Goal: Task Accomplishment & Management: Manage account settings

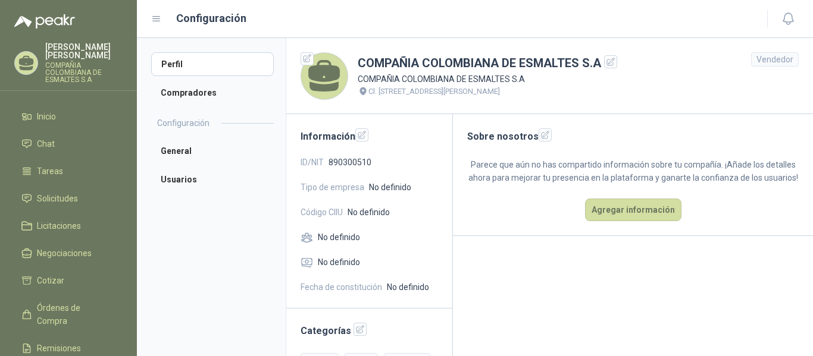
click at [63, 62] on p "COMPAÑIA COLOMBIANA DE ESMALTES S.A" at bounding box center [83, 72] width 77 height 21
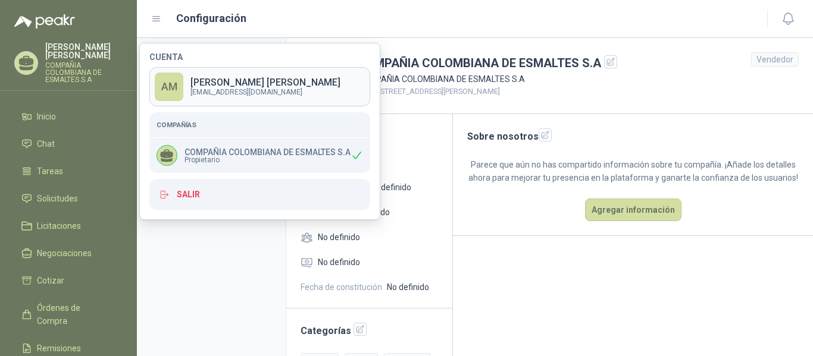
click at [345, 90] on link "AM Alejandra Martinez supersumindustriales@gmail.com" at bounding box center [259, 86] width 221 height 39
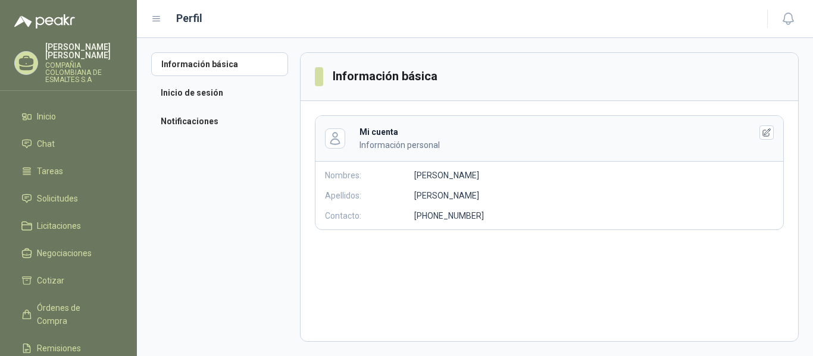
click at [67, 62] on p "COMPAÑIA COLOMBIANA DE ESMALTES S.A" at bounding box center [83, 72] width 77 height 21
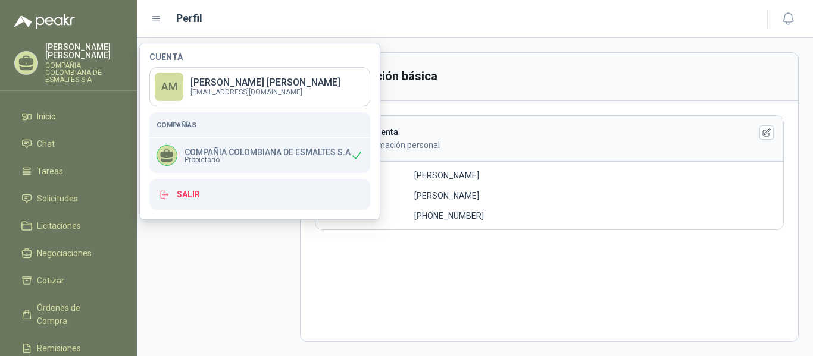
click at [245, 152] on p "COMPAÑIA COLOMBIANA DE ESMALTES S.A" at bounding box center [267, 152] width 166 height 8
click at [71, 63] on p "COMPAÑIA COLOMBIANA DE ESMALTES S.A" at bounding box center [83, 72] width 77 height 21
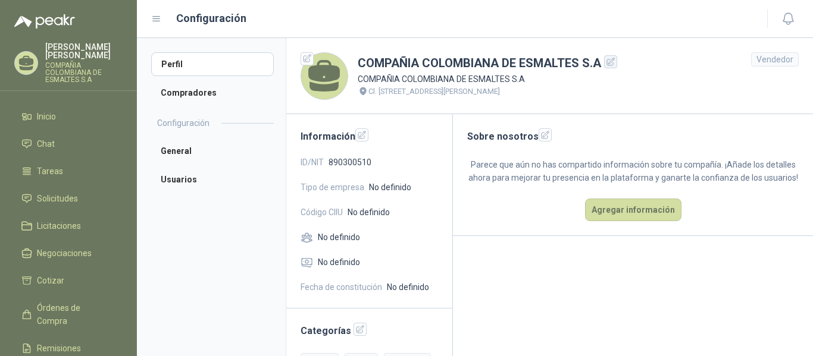
click at [610, 64] on icon "button" at bounding box center [611, 62] width 10 height 10
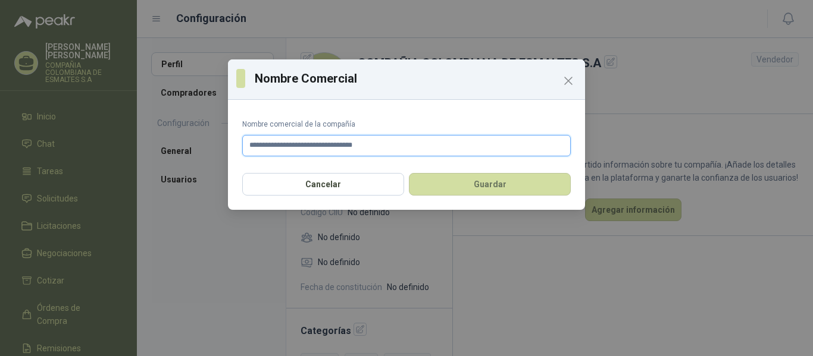
drag, startPoint x: 429, startPoint y: 138, endPoint x: 173, endPoint y: 141, distance: 256.4
click at [173, 141] on div "**********" at bounding box center [406, 178] width 813 height 356
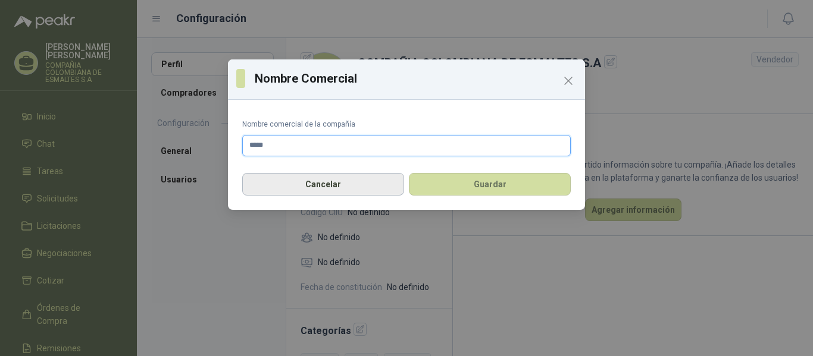
type input "**********"
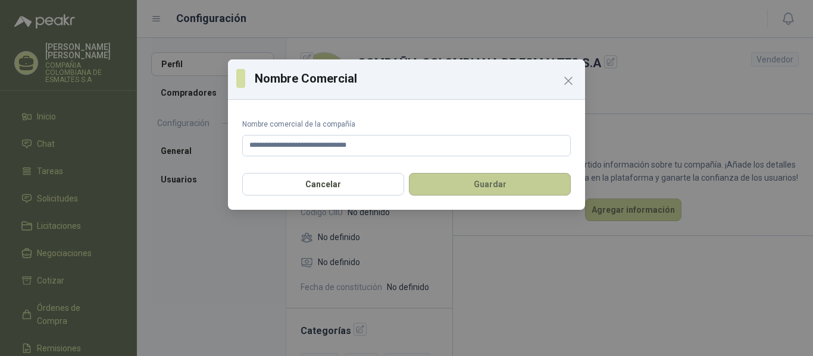
click at [450, 179] on button "Guardar" at bounding box center [490, 184] width 162 height 23
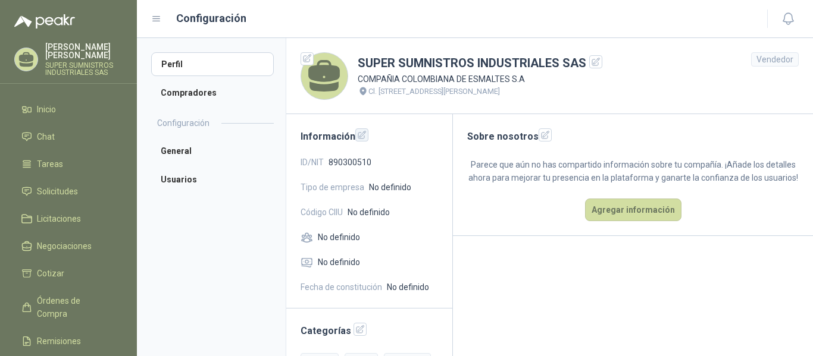
click at [363, 137] on icon "button" at bounding box center [362, 135] width 8 height 8
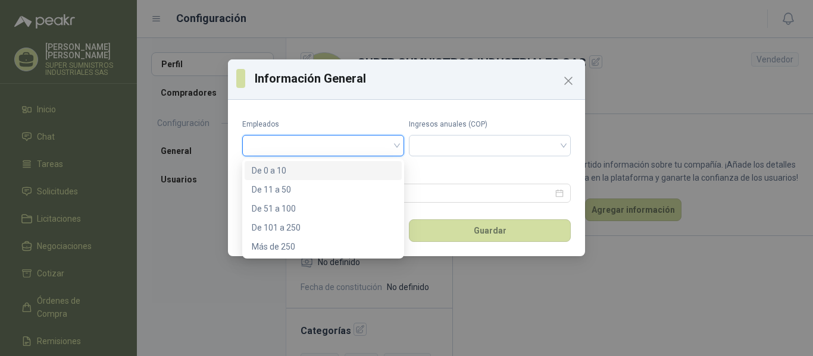
click at [393, 140] on input "search" at bounding box center [323, 145] width 148 height 18
click at [371, 170] on div "De 0 a 10" at bounding box center [323, 170] width 143 height 13
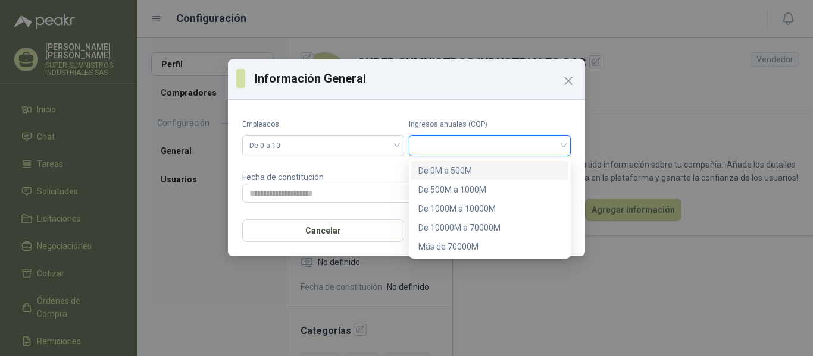
click at [476, 143] on input "search" at bounding box center [490, 145] width 148 height 18
click at [449, 170] on div "De 0M a 500M" at bounding box center [489, 170] width 143 height 13
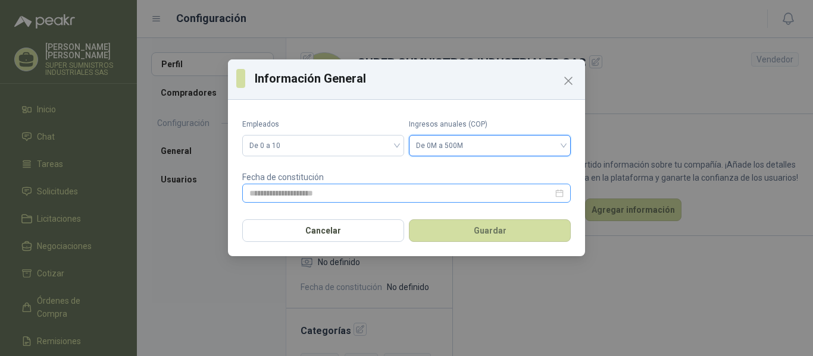
click at [560, 189] on div at bounding box center [406, 193] width 314 height 13
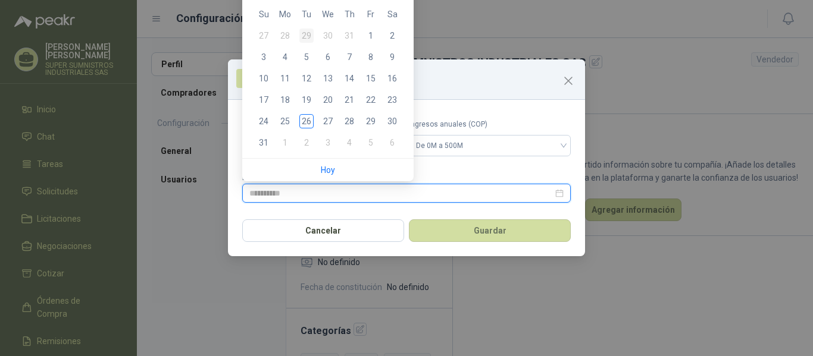
type input "**********"
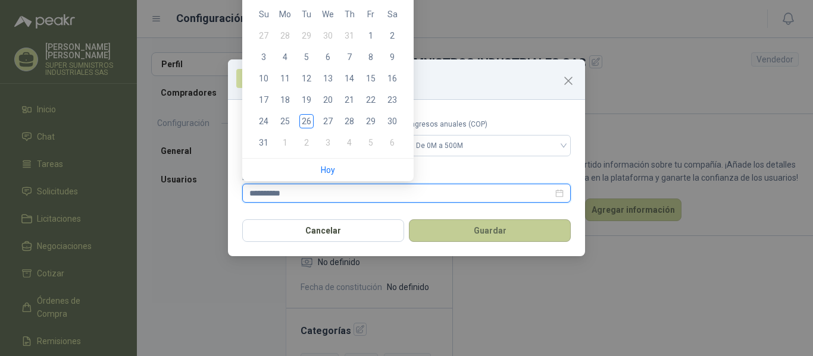
type input "**********"
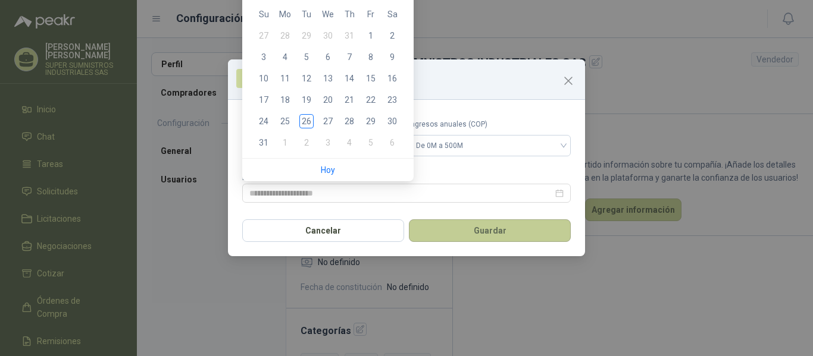
click at [463, 228] on button "Guardar" at bounding box center [490, 231] width 162 height 23
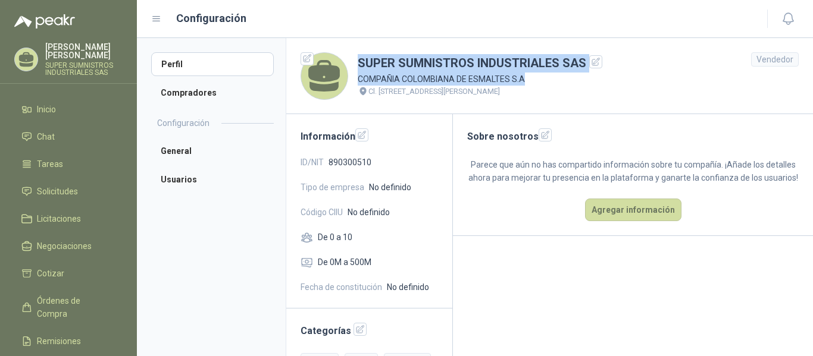
drag, startPoint x: 523, startPoint y: 76, endPoint x: 342, endPoint y: 81, distance: 181.5
click at [342, 81] on div "SUPER SUMNISTROS INDUSTRIALES SAS COMPAÑIA COLOMBIANA DE ESMALTES S.A Cl. 52 #1…" at bounding box center [451, 76] width 302 height 48
click at [595, 65] on icon "button" at bounding box center [596, 62] width 10 height 10
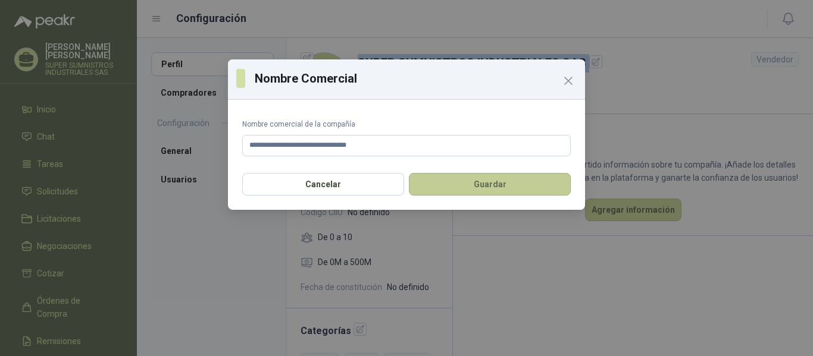
click at [504, 184] on button "Guardar" at bounding box center [490, 184] width 162 height 23
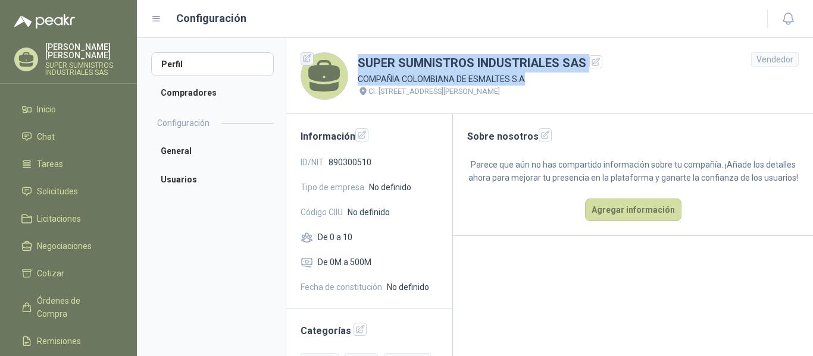
click at [307, 58] on icon "button" at bounding box center [307, 59] width 10 height 10
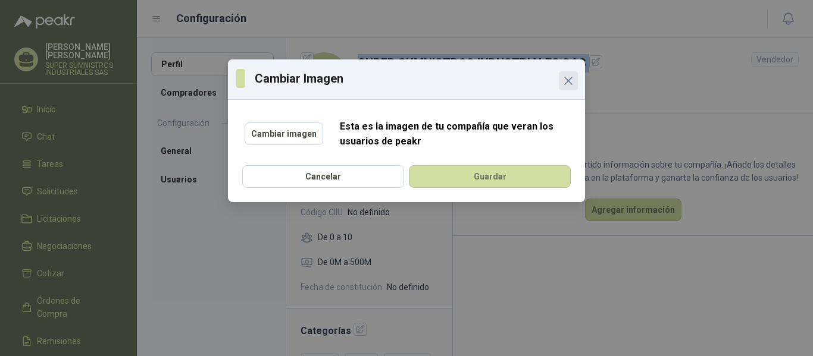
click at [569, 79] on icon "Close" at bounding box center [568, 81] width 14 height 14
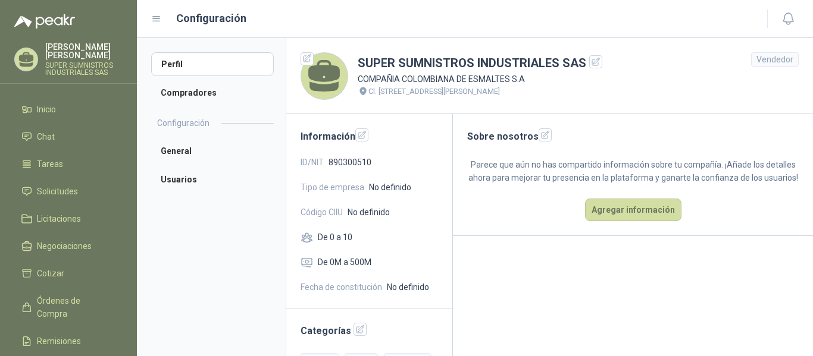
click at [531, 90] on div "Cl. [STREET_ADDRESS][PERSON_NAME]" at bounding box center [480, 92] width 244 height 12
drag, startPoint x: 528, startPoint y: 79, endPoint x: 353, endPoint y: 84, distance: 175.0
click at [353, 84] on div "SUPER SUMNISTROS INDUSTRIALES SAS COMPAÑIA COLOMBIANA DE ESMALTES S.A Cl. 52 #1…" at bounding box center [451, 76] width 302 height 48
click at [360, 135] on icon "button" at bounding box center [362, 135] width 8 height 8
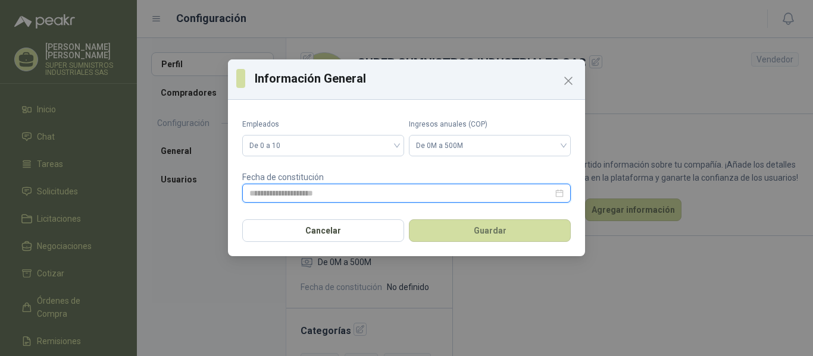
click at [484, 194] on input at bounding box center [400, 193] width 303 height 13
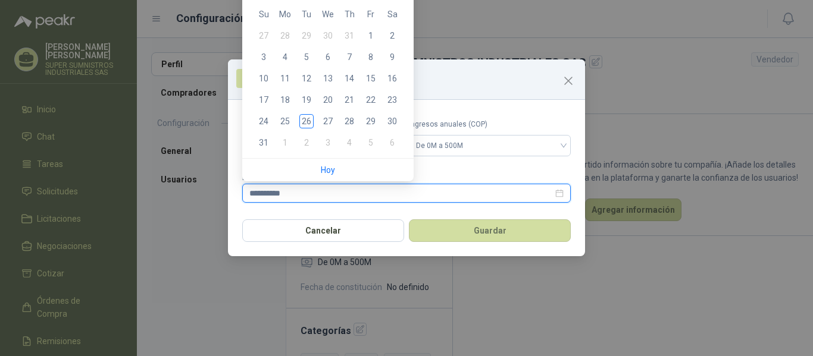
type input "**********"
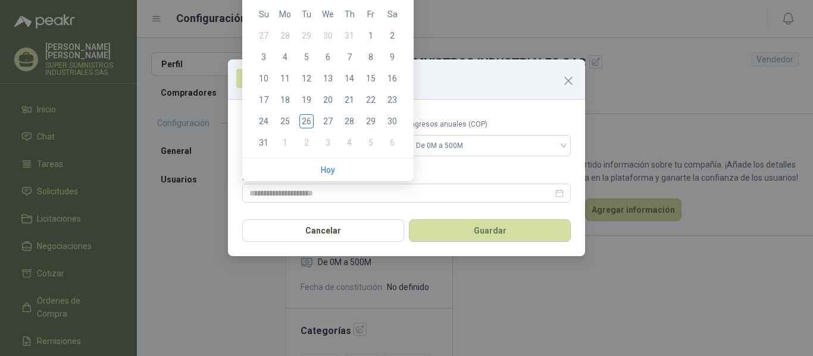
click at [506, 217] on div "Cancelar Guardar" at bounding box center [406, 234] width 357 height 44
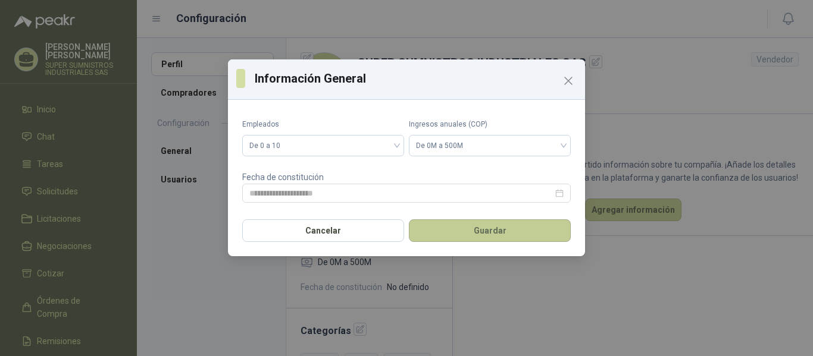
click at [482, 233] on button "Guardar" at bounding box center [490, 231] width 162 height 23
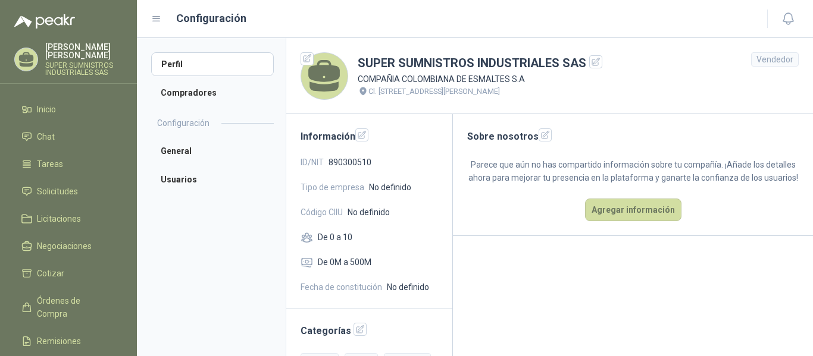
click at [372, 162] on div "ID/NIT 890300510" at bounding box center [368, 162] width 137 height 13
click at [368, 162] on span "890300510" at bounding box center [349, 162] width 43 height 13
click at [192, 62] on li "Perfil" at bounding box center [212, 64] width 123 height 24
click at [594, 61] on icon "button" at bounding box center [596, 62] width 8 height 8
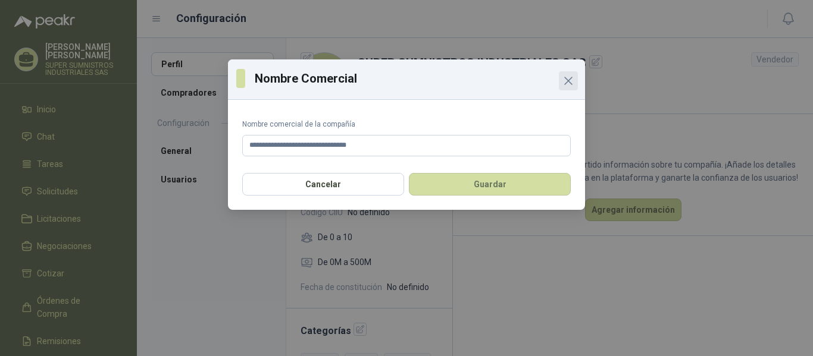
click at [570, 80] on icon "Close" at bounding box center [568, 81] width 14 height 14
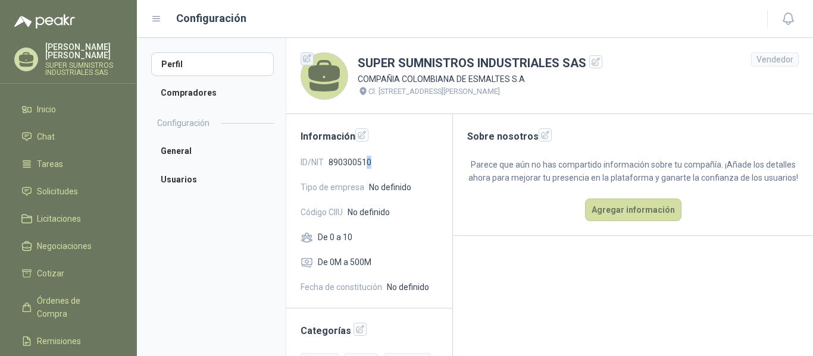
click at [309, 58] on icon "button" at bounding box center [307, 59] width 8 height 8
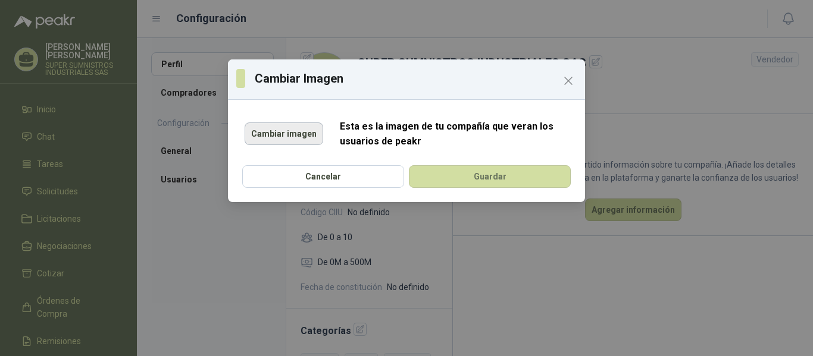
click at [289, 133] on button "Cambiar imagen" at bounding box center [283, 134] width 79 height 23
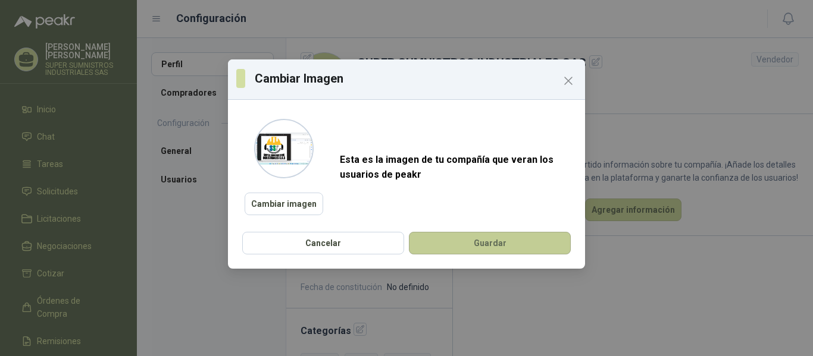
click at [522, 243] on button "Guardar" at bounding box center [490, 243] width 162 height 23
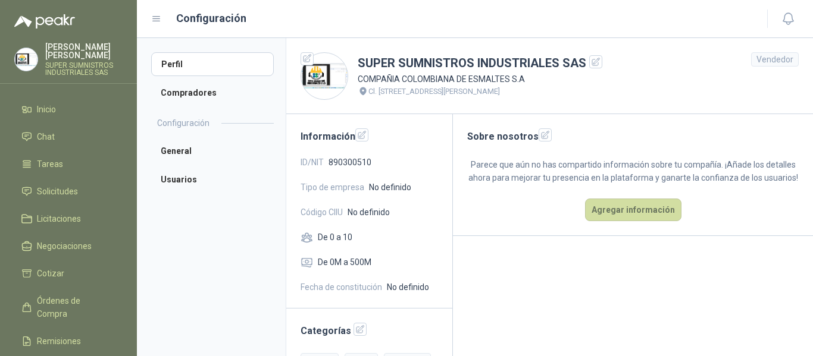
click at [71, 62] on p "SUPER SUMNISTROS INDUSTRIALES SAS" at bounding box center [83, 69] width 77 height 14
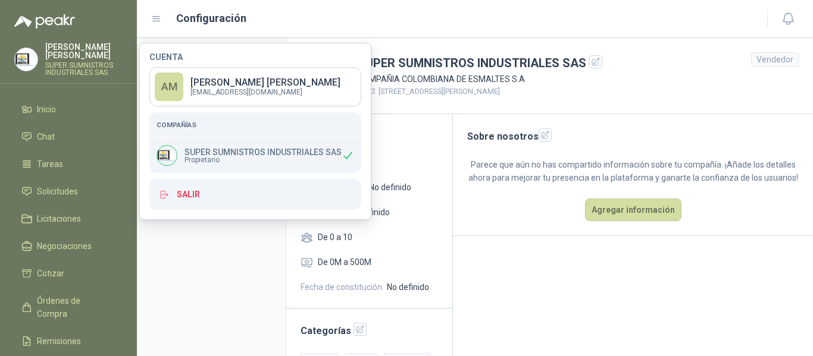
click at [625, 83] on header "SUPER SUMNISTROS INDUSTRIALES SAS COMPAÑIA COLOMBIANA DE ESMALTES S.A Cl. 52 #1…" at bounding box center [549, 76] width 526 height 76
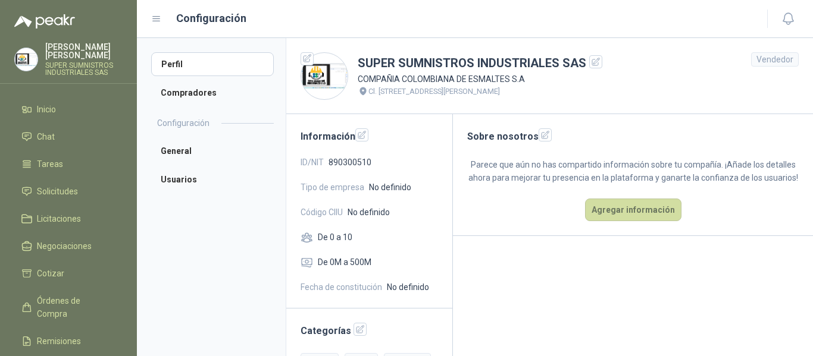
click at [316, 163] on span "ID/NIT" at bounding box center [311, 162] width 23 height 13
click at [178, 153] on li "General" at bounding box center [212, 151] width 123 height 24
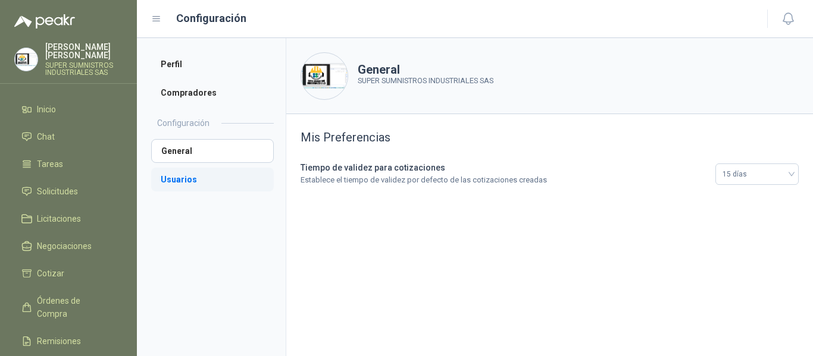
click at [184, 178] on li "Usuarios" at bounding box center [212, 180] width 123 height 24
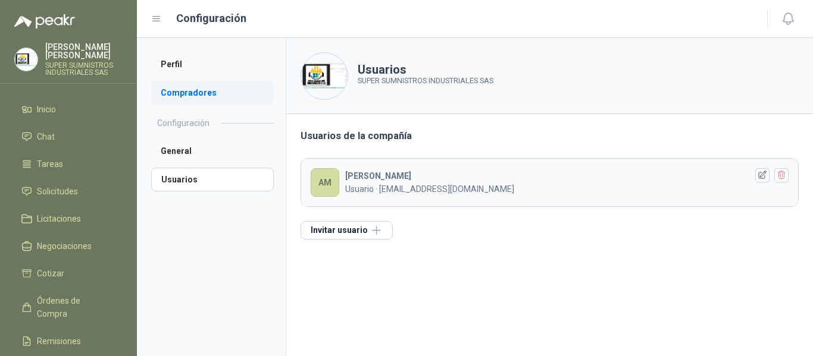
click at [180, 89] on li "Compradores" at bounding box center [212, 93] width 123 height 24
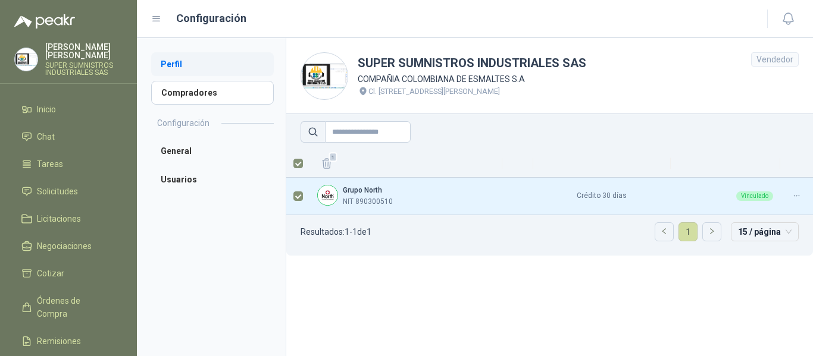
click at [176, 60] on li "Perfil" at bounding box center [212, 64] width 123 height 24
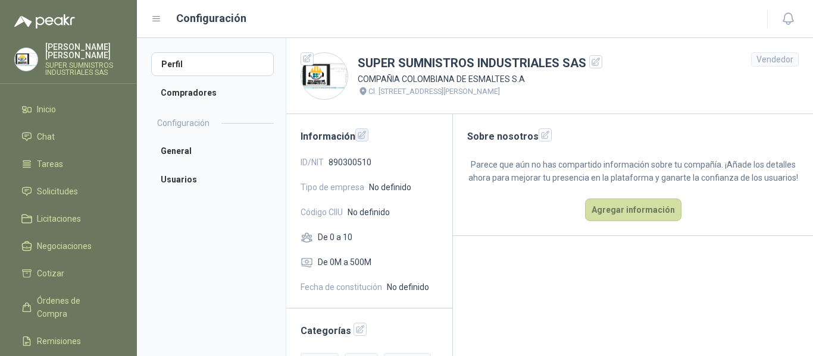
click at [361, 138] on icon "button" at bounding box center [362, 135] width 10 height 10
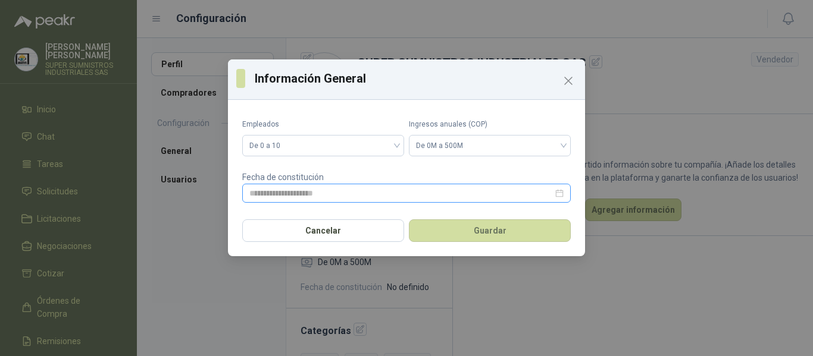
click at [560, 195] on div at bounding box center [406, 193] width 314 height 13
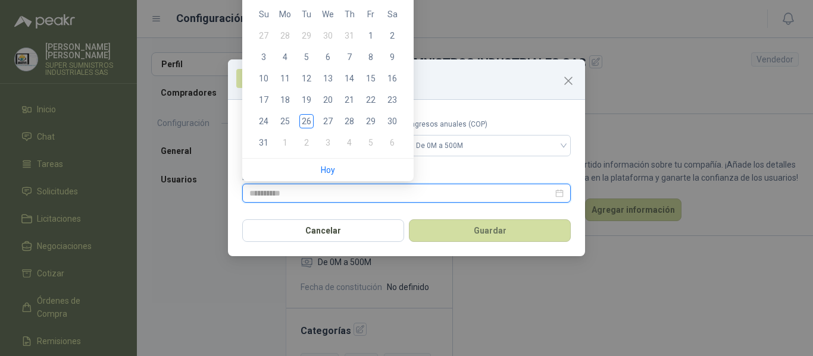
type input "**********"
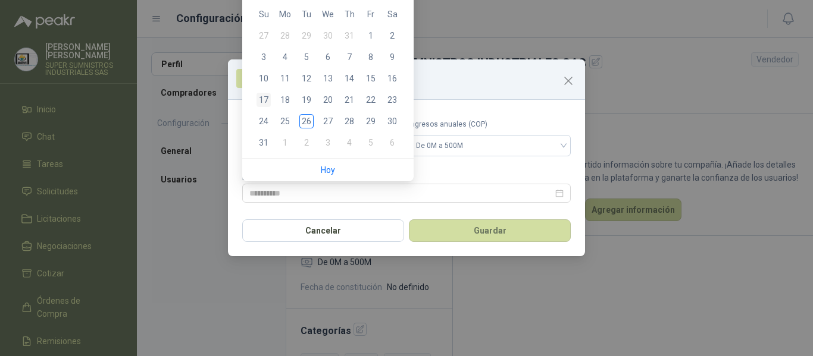
click at [266, 98] on div "17" at bounding box center [263, 100] width 14 height 14
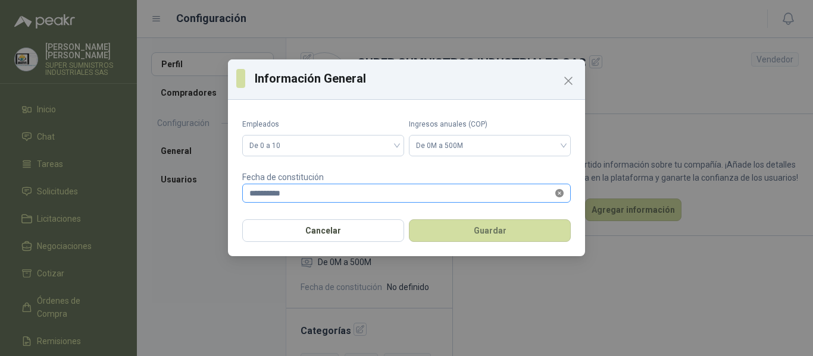
click at [559, 194] on icon "close-circle" at bounding box center [559, 193] width 8 height 8
click at [561, 195] on div at bounding box center [406, 193] width 314 height 13
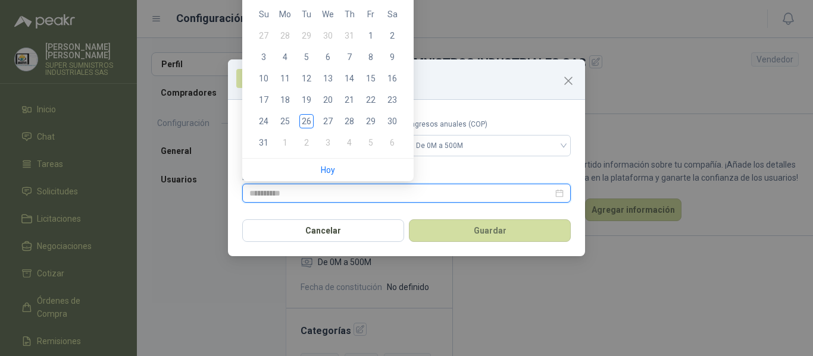
type input "**********"
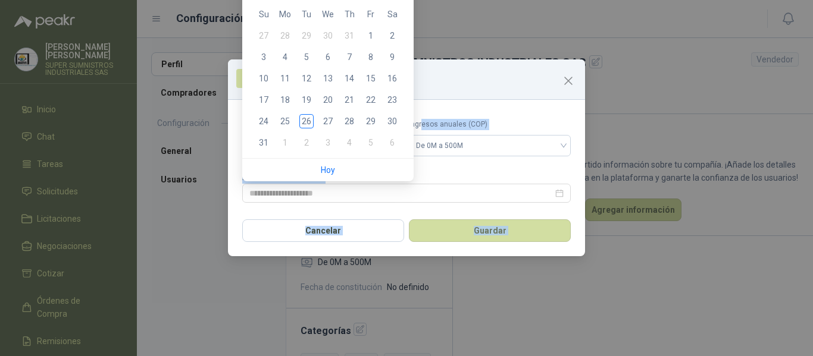
drag, startPoint x: 410, startPoint y: 46, endPoint x: 420, endPoint y: 115, distance: 69.7
click at [420, 115] on body "Alejandra Martinez SUPER SUMNISTROS INDUSTRIALES SAS Inicio Chat Tareas Solicit…" at bounding box center [406, 178] width 813 height 356
type input "**********"
click at [481, 75] on h3 "Información General" at bounding box center [416, 79] width 322 height 18
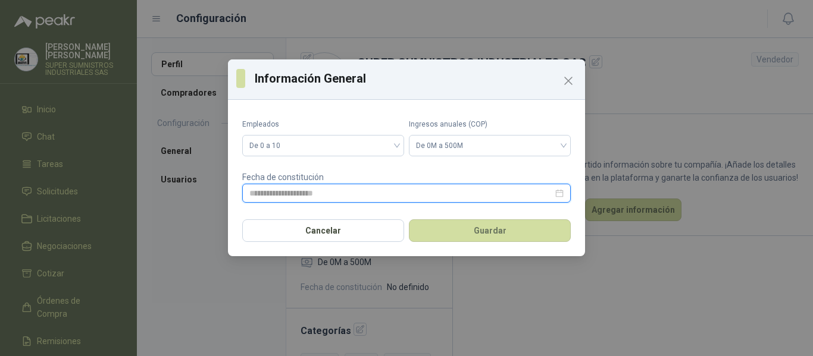
click at [418, 193] on input at bounding box center [400, 193] width 303 height 13
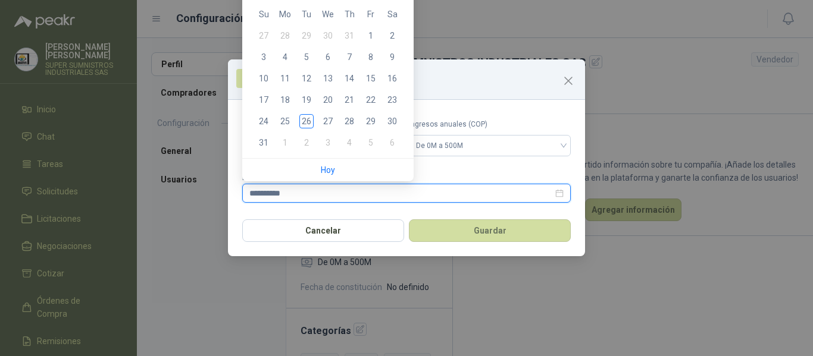
type input "**********"
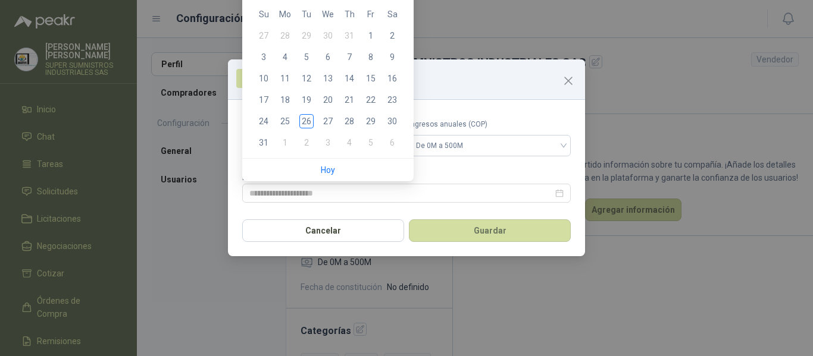
click at [506, 209] on div "Empleados De 0 a 10 Ingresos anuales (COP) De 0M a 500M Fecha de constitución" at bounding box center [406, 159] width 357 height 108
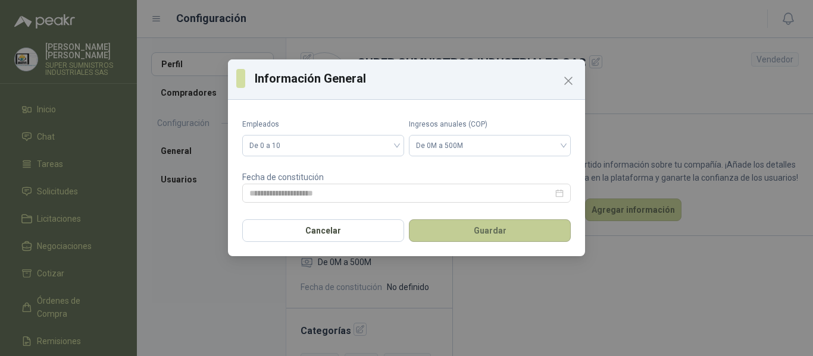
click at [488, 231] on button "Guardar" at bounding box center [490, 231] width 162 height 23
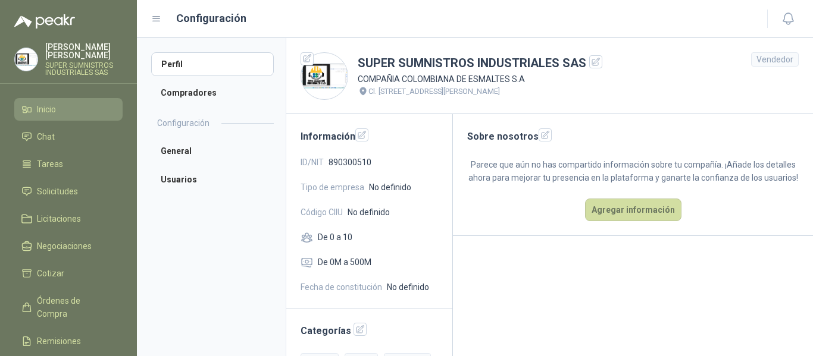
click at [67, 103] on li "Inicio" at bounding box center [68, 109] width 94 height 13
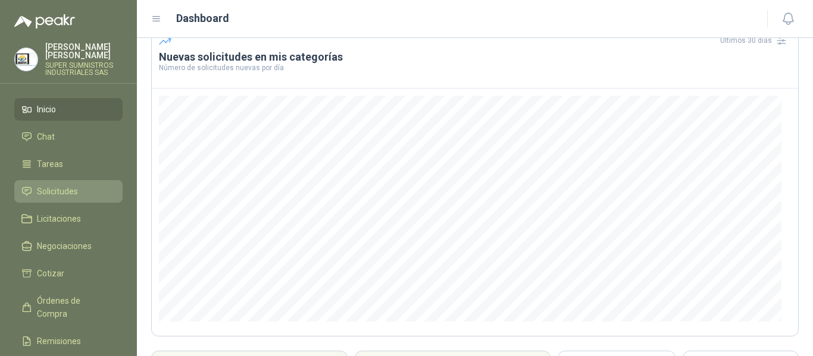
scroll to position [59, 0]
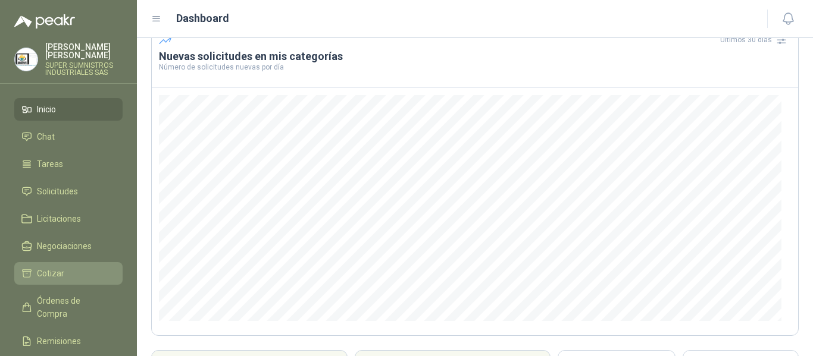
click at [55, 267] on span "Cotizar" at bounding box center [50, 273] width 27 height 13
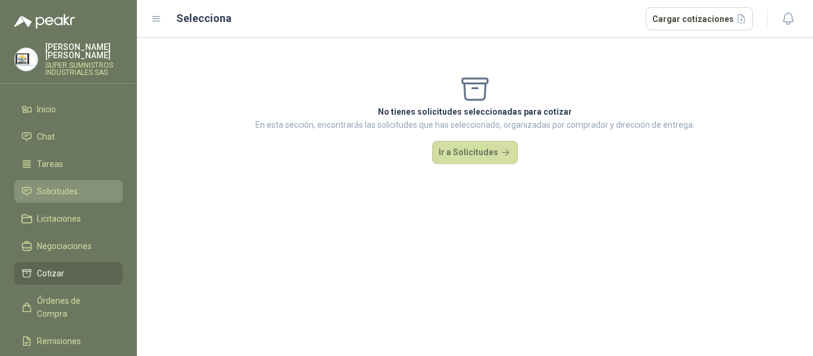
click at [50, 185] on span "Solicitudes" at bounding box center [57, 191] width 41 height 13
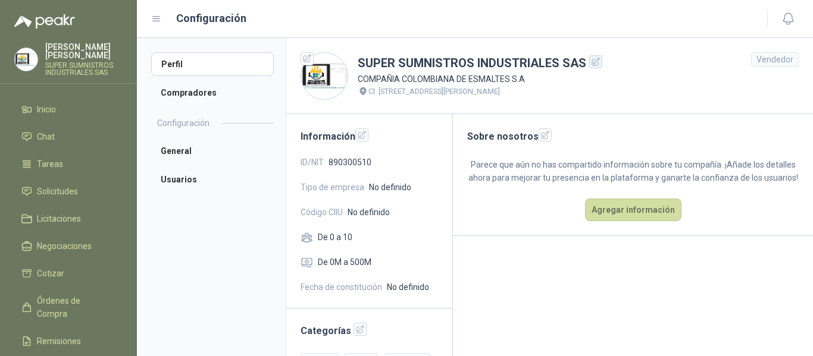
click at [592, 60] on icon "button" at bounding box center [596, 62] width 10 height 10
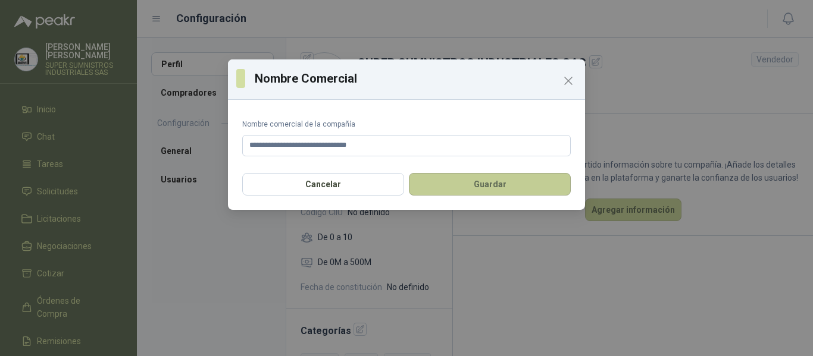
click at [498, 184] on button "Guardar" at bounding box center [490, 184] width 162 height 23
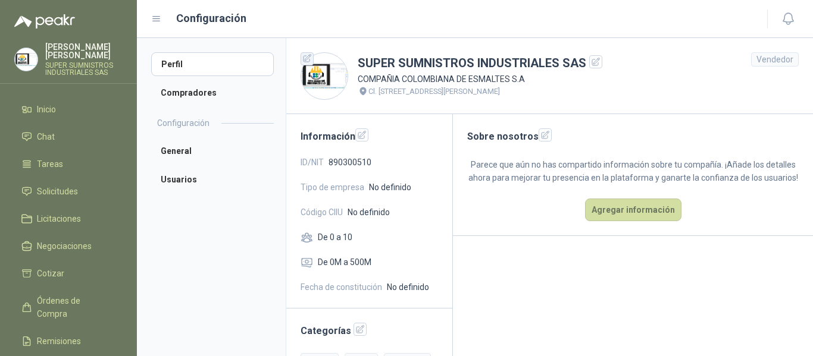
click at [307, 61] on icon "button" at bounding box center [307, 59] width 10 height 10
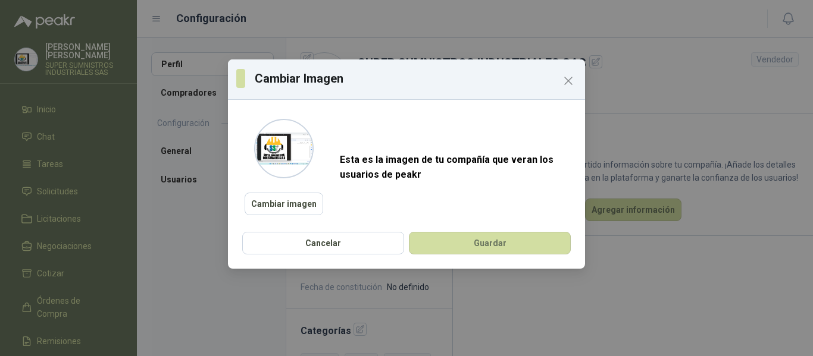
click at [416, 176] on p "Esta es la imagen de tu compañía que veran los usuarios de peakr" at bounding box center [455, 167] width 231 height 30
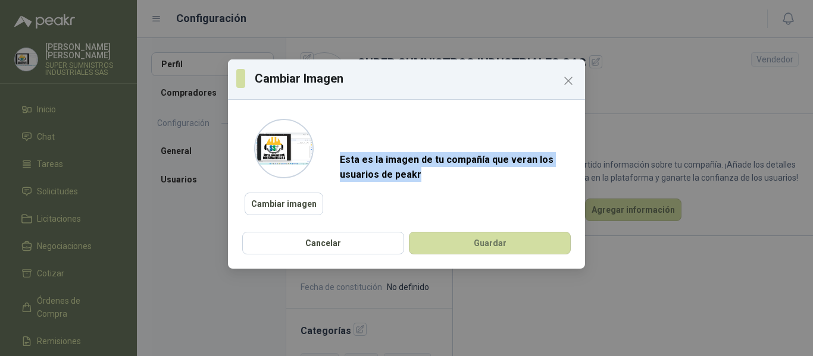
drag, startPoint x: 341, startPoint y: 160, endPoint x: 425, endPoint y: 178, distance: 85.9
click at [425, 178] on p "Esta es la imagen de tu compañía que veran los usuarios de peakr" at bounding box center [455, 167] width 231 height 30
click at [483, 243] on button "Guardar" at bounding box center [490, 243] width 162 height 23
click at [570, 75] on icon "Close" at bounding box center [568, 81] width 14 height 14
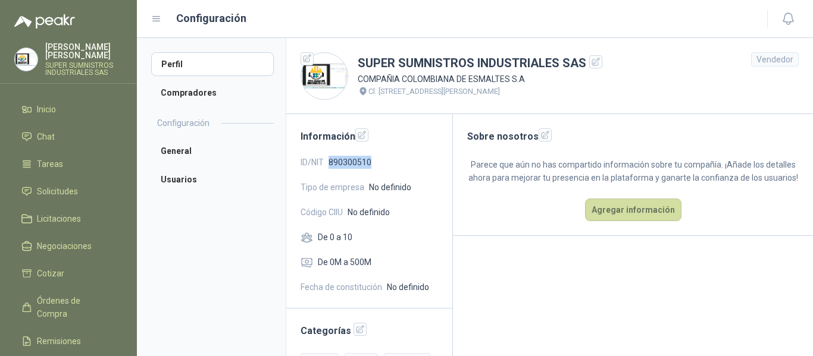
drag, startPoint x: 330, startPoint y: 162, endPoint x: 399, endPoint y: 161, distance: 69.0
click at [399, 161] on div "ID/NIT 890300510" at bounding box center [368, 162] width 137 height 13
click at [363, 134] on icon "button" at bounding box center [362, 135] width 10 height 10
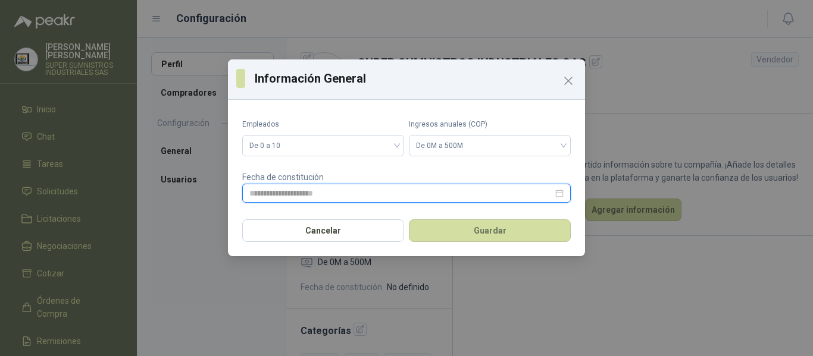
click at [393, 189] on input at bounding box center [400, 193] width 303 height 13
click at [419, 195] on input at bounding box center [400, 193] width 303 height 13
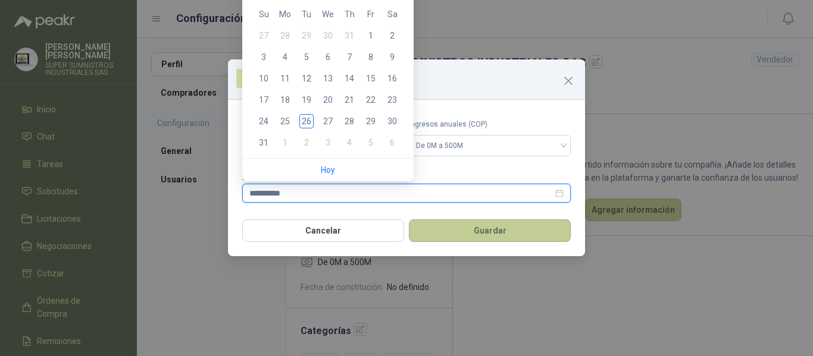
type input "**********"
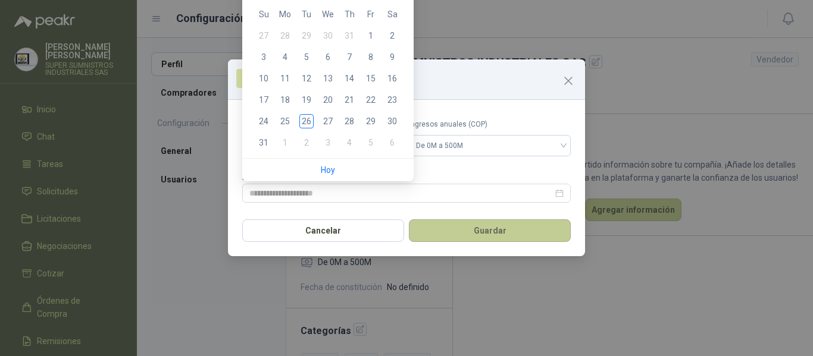
click at [484, 230] on button "Guardar" at bounding box center [490, 231] width 162 height 23
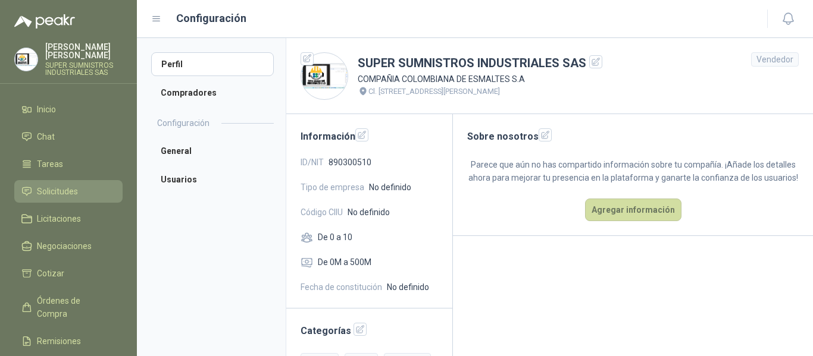
click at [52, 185] on span "Solicitudes" at bounding box center [57, 191] width 41 height 13
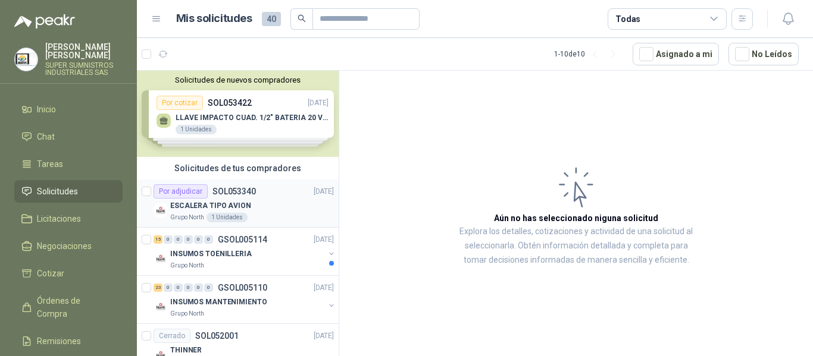
click at [268, 208] on div "ESCALERA TIPO AVION" at bounding box center [252, 206] width 164 height 14
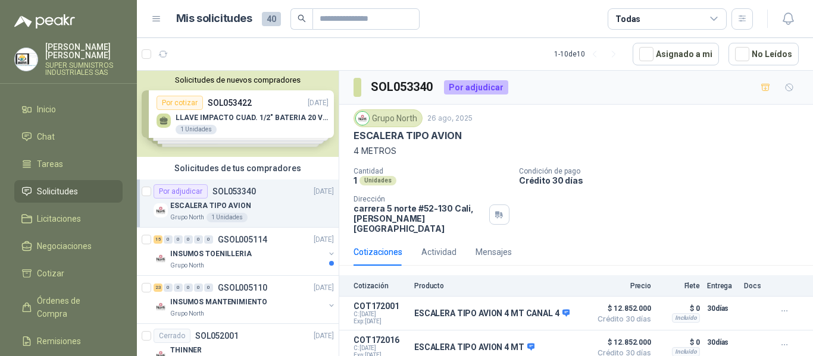
click at [383, 246] on div "Cotizaciones" at bounding box center [377, 252] width 49 height 13
click at [779, 340] on icon "button" at bounding box center [784, 345] width 10 height 10
click at [798, 311] on icon "button" at bounding box center [798, 309] width 9 height 9
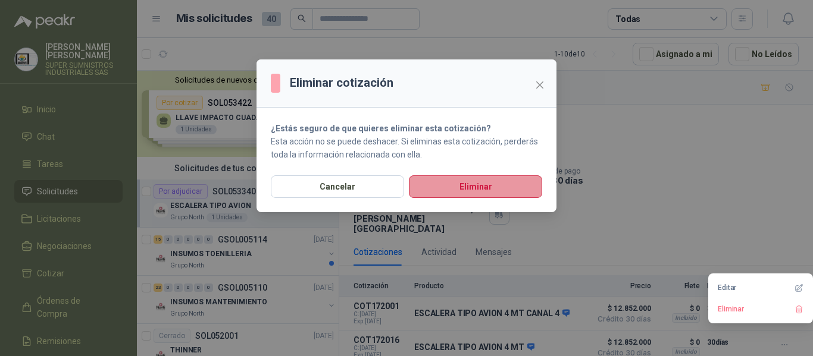
click at [462, 181] on button "Eliminar" at bounding box center [475, 186] width 133 height 23
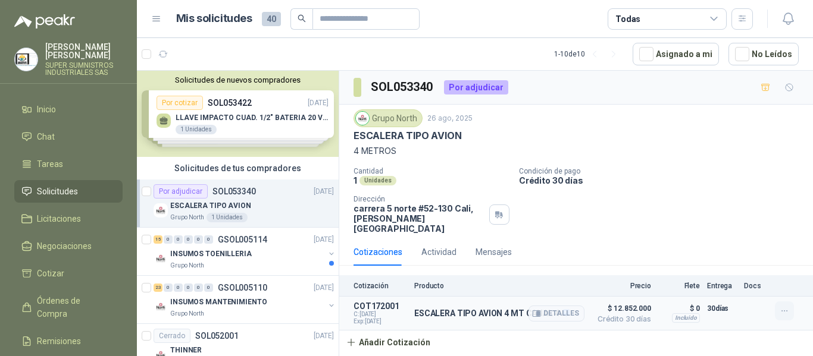
click at [786, 311] on icon "button" at bounding box center [783, 311] width 5 height 1
click at [799, 252] on icon "button" at bounding box center [798, 253] width 9 height 9
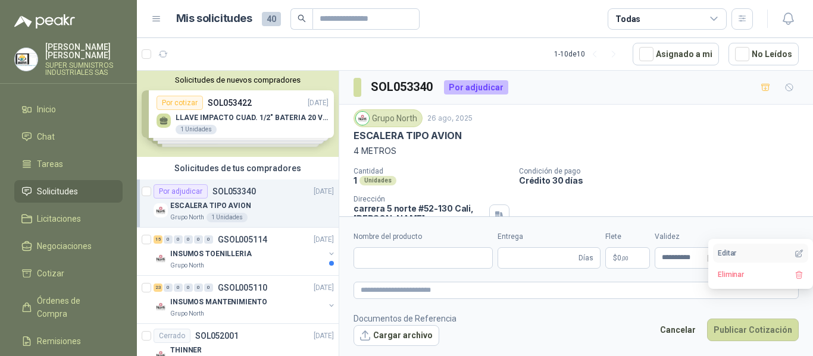
type input "**********"
type input "**"
type textarea "**********"
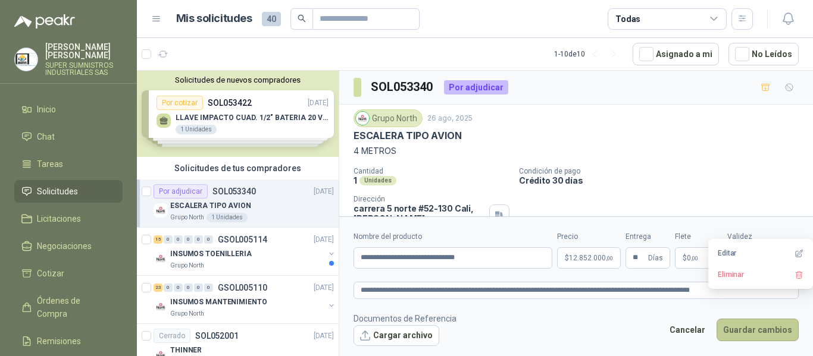
click at [774, 327] on button "Guardar cambios" at bounding box center [757, 330] width 82 height 23
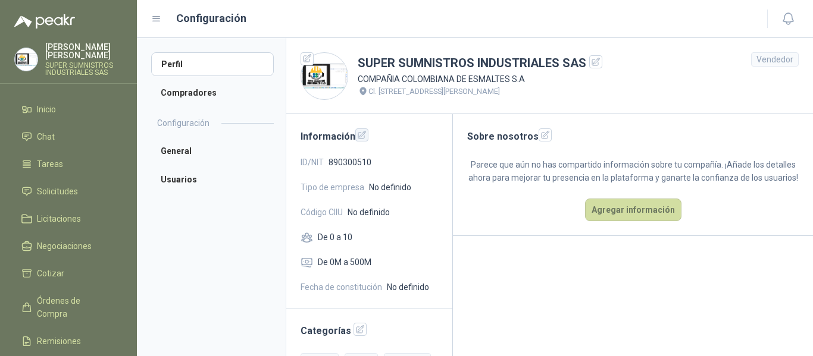
click at [363, 136] on icon "button" at bounding box center [362, 135] width 10 height 10
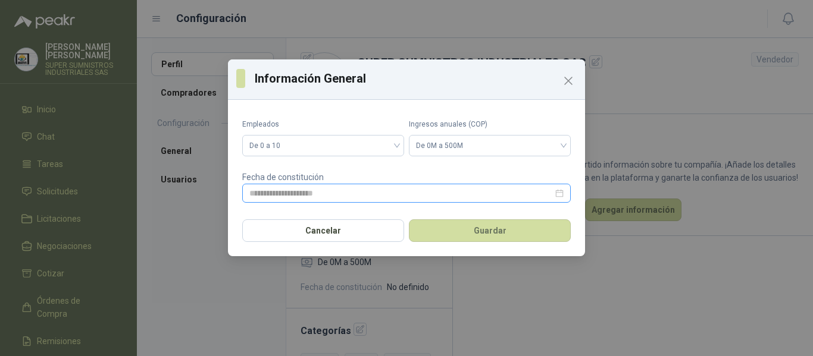
click at [560, 194] on div at bounding box center [406, 193] width 314 height 13
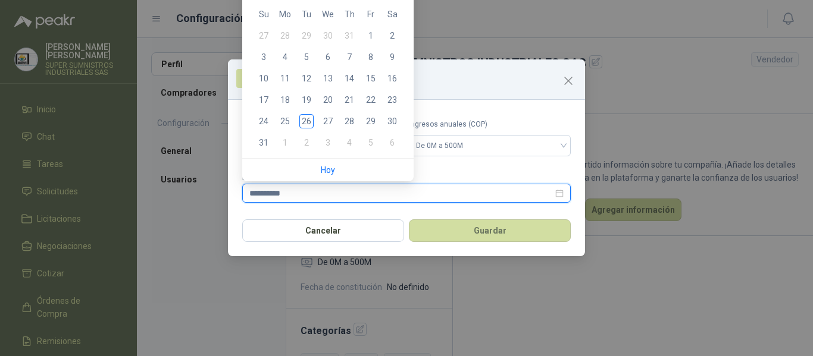
type input "**********"
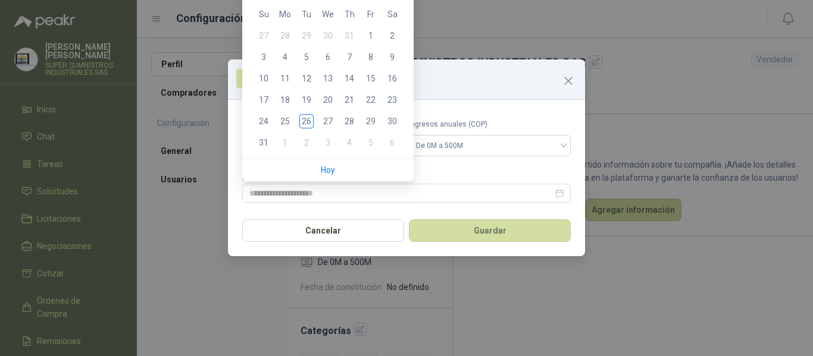
drag, startPoint x: 28, startPoint y: 0, endPoint x: 476, endPoint y: 24, distance: 449.2
click at [476, 24] on div "Información General Empleados De 0 a 10 Ingresos anuales (COP) De 0M a 500M Fec…" at bounding box center [406, 178] width 813 height 356
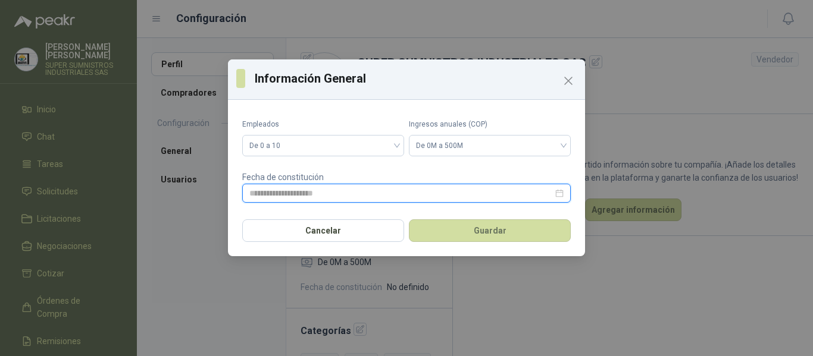
click at [416, 195] on input at bounding box center [400, 193] width 303 height 13
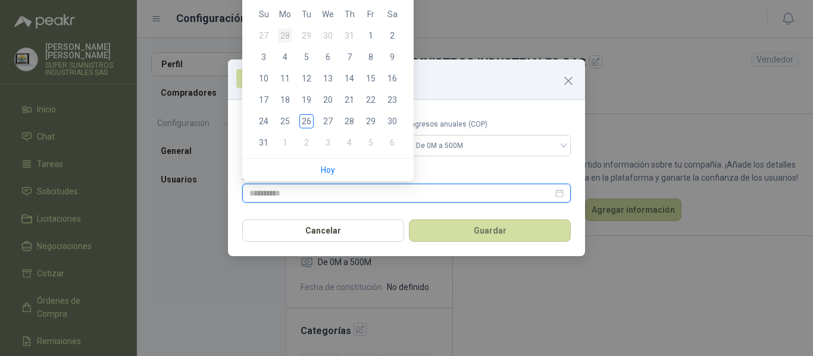
type input "**********"
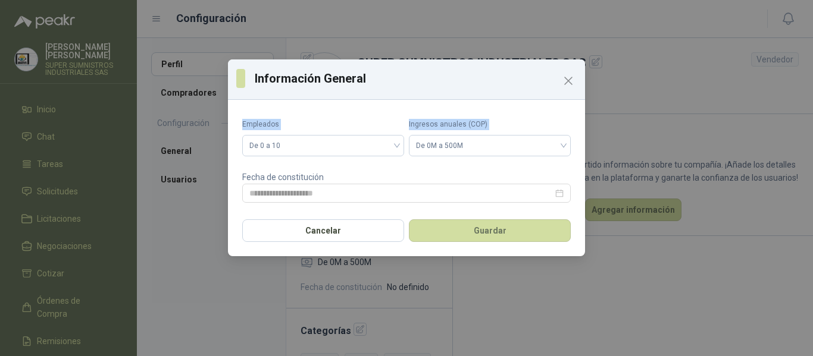
drag, startPoint x: 495, startPoint y: 79, endPoint x: 515, endPoint y: 162, distance: 86.3
click at [515, 162] on div "Información General Empleados De 0 a 10 Ingresos anuales (COP) De 0M a 500M Fec…" at bounding box center [406, 157] width 357 height 197
click at [560, 197] on div at bounding box center [406, 193] width 314 height 13
click at [578, 255] on div "Información General Empleados De 0 a 10 Ingresos anuales (COP) De 0M a 500M Fec…" at bounding box center [406, 178] width 813 height 356
drag, startPoint x: 579, startPoint y: 252, endPoint x: 584, endPoint y: 294, distance: 42.5
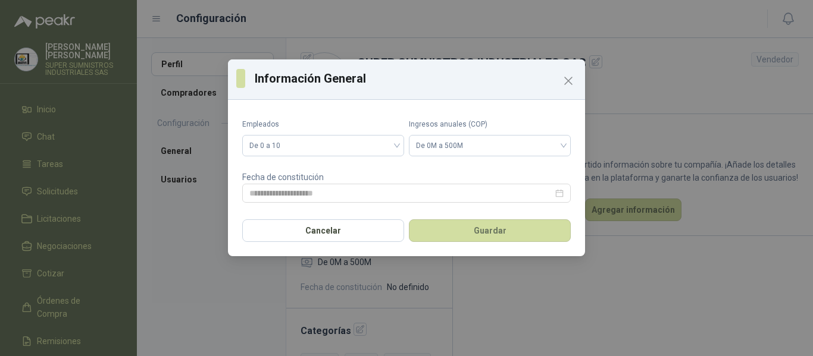
click at [584, 294] on div "Información General Empleados De 0 a 10 Ingresos anuales (COP) De 0M a 500M Fec…" at bounding box center [406, 178] width 813 height 356
drag, startPoint x: 495, startPoint y: 84, endPoint x: 535, endPoint y: 151, distance: 77.6
click at [531, 158] on div "Información General Empleados De 0 a 10 Ingresos anuales (COP) De 0M a 500M Fec…" at bounding box center [406, 157] width 357 height 197
click at [561, 195] on div at bounding box center [406, 193] width 314 height 13
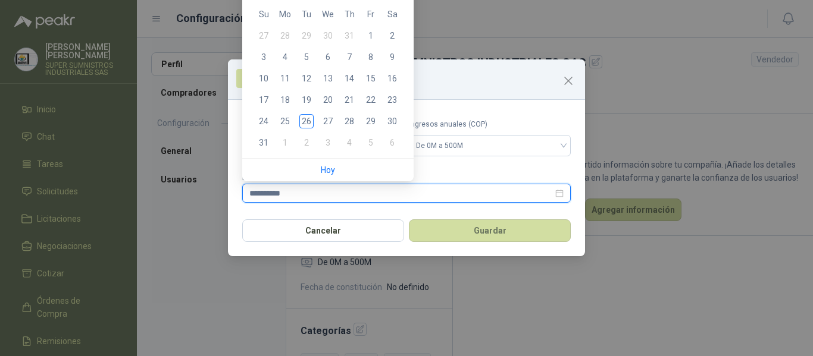
type input "**********"
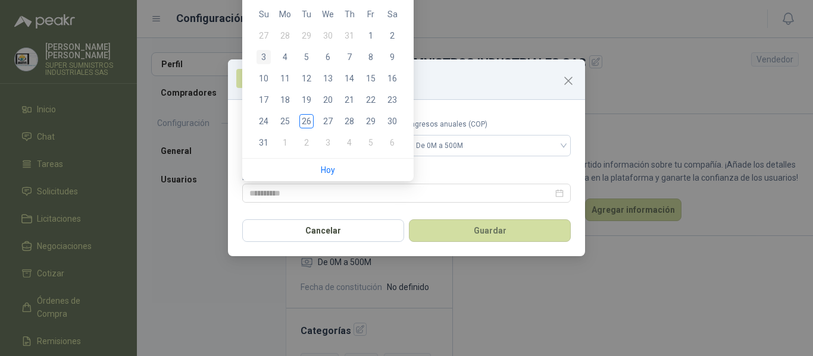
click at [264, 55] on div "3" at bounding box center [263, 57] width 14 height 14
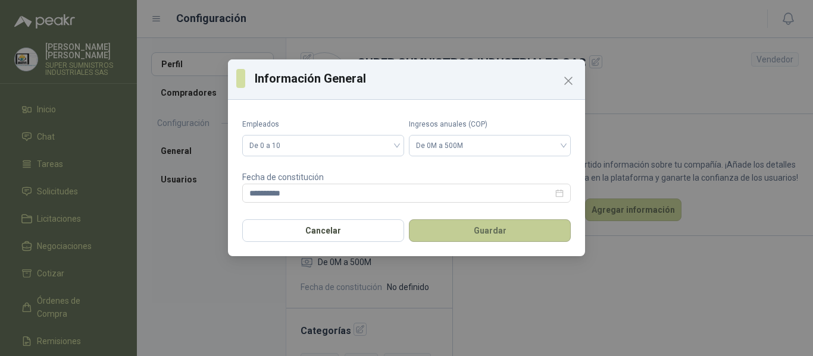
click at [472, 237] on button "Guardar" at bounding box center [490, 231] width 162 height 23
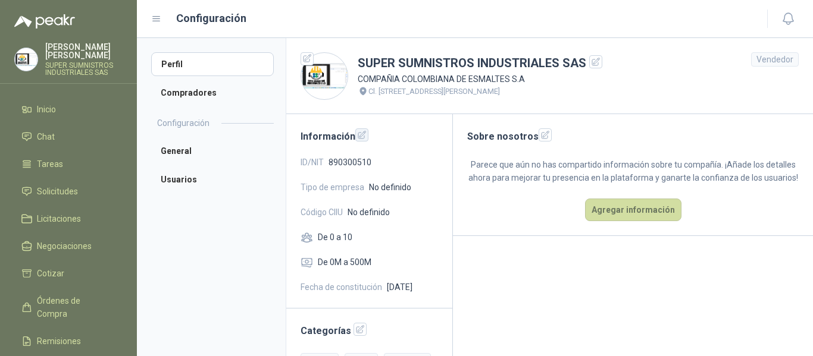
click at [360, 135] on icon "button" at bounding box center [362, 135] width 8 height 8
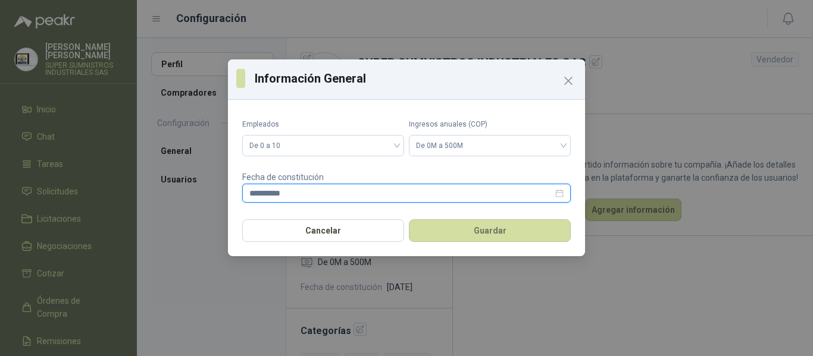
drag, startPoint x: 408, startPoint y: 197, endPoint x: 159, endPoint y: 183, distance: 249.6
click at [159, 183] on div "**********" at bounding box center [406, 178] width 813 height 356
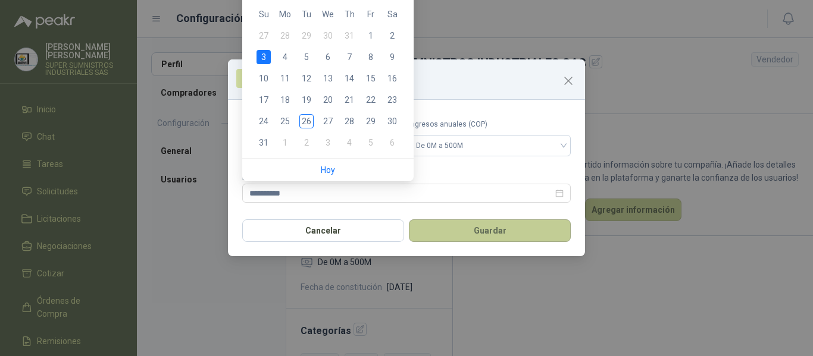
type input "**********"
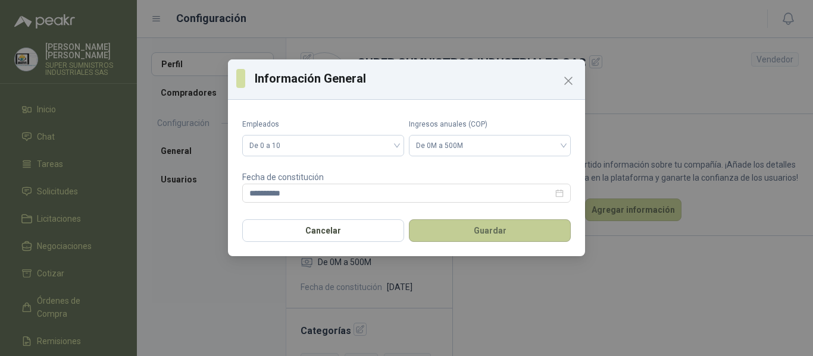
click at [483, 232] on button "Guardar" at bounding box center [490, 231] width 162 height 23
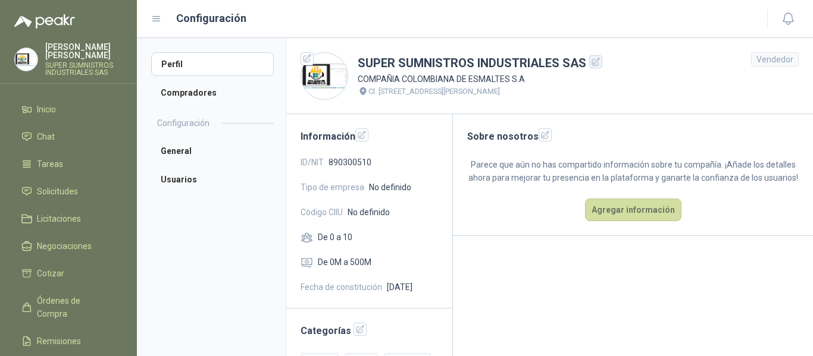
click at [592, 61] on icon "button" at bounding box center [596, 62] width 8 height 8
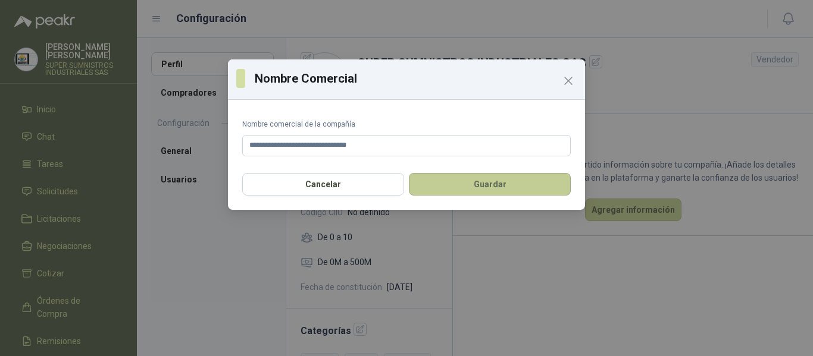
click at [493, 183] on button "Guardar" at bounding box center [490, 184] width 162 height 23
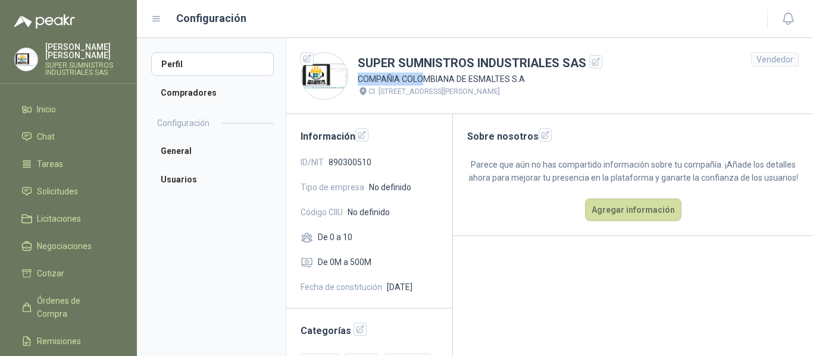
drag, startPoint x: 359, startPoint y: 79, endPoint x: 422, endPoint y: 76, distance: 63.1
click at [422, 76] on p "COMPAÑIA COLOMBIANA DE ESMALTES S.A" at bounding box center [480, 79] width 244 height 13
click at [41, 103] on span "Inicio" at bounding box center [46, 109] width 19 height 13
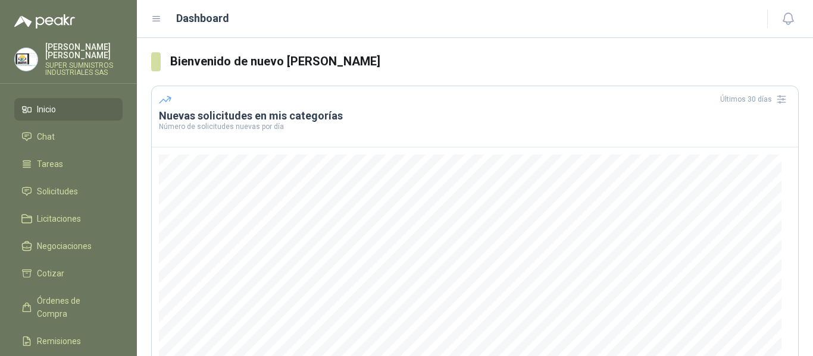
click at [153, 20] on icon at bounding box center [156, 19] width 11 height 11
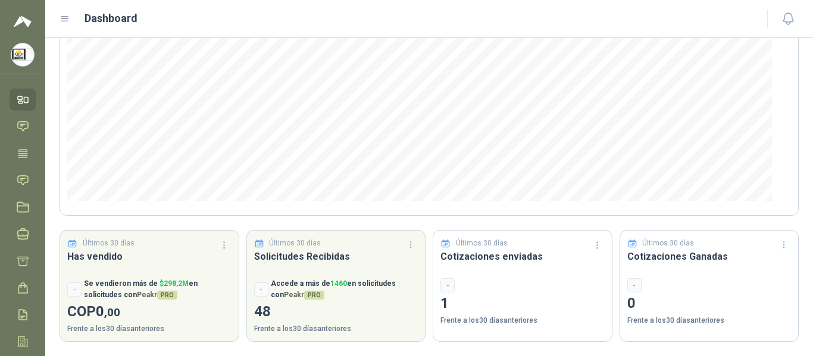
click at [67, 20] on icon at bounding box center [64, 19] width 11 height 11
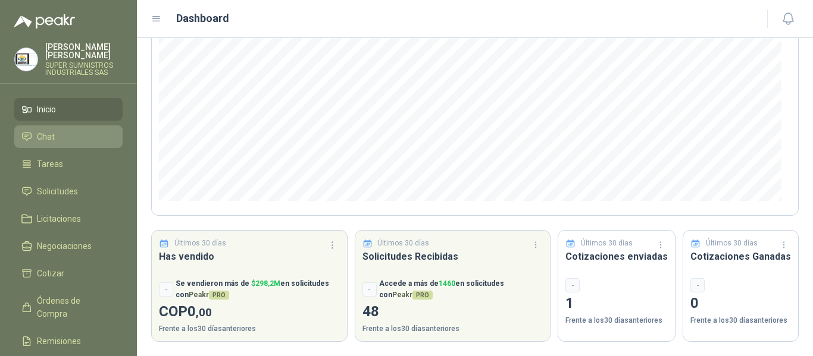
click at [78, 130] on li "Chat" at bounding box center [68, 136] width 94 height 13
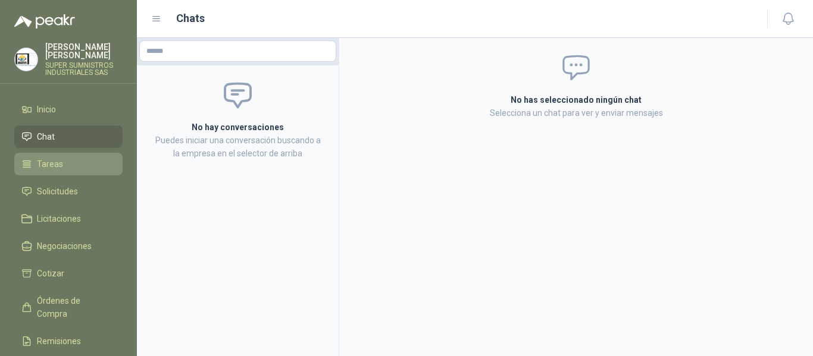
click at [68, 158] on li "Tareas" at bounding box center [68, 164] width 94 height 13
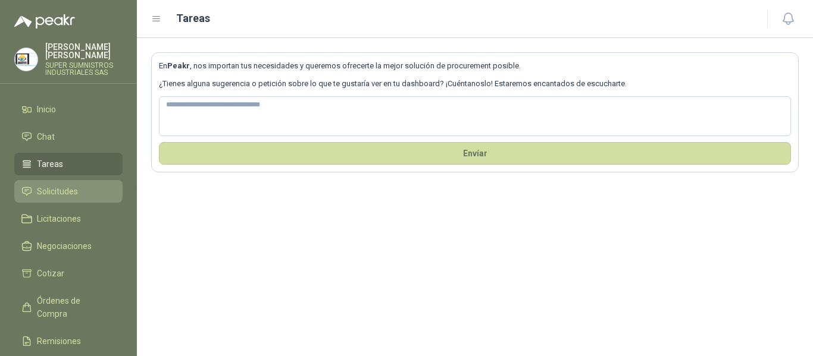
click at [74, 185] on span "Solicitudes" at bounding box center [57, 191] width 41 height 13
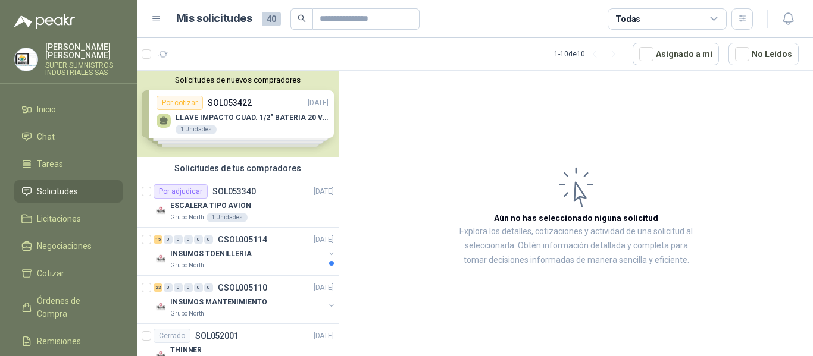
click at [30, 19] on img at bounding box center [44, 21] width 61 height 14
click at [60, 62] on p "SUPER SUMNISTROS INDUSTRIALES SAS" at bounding box center [83, 69] width 77 height 14
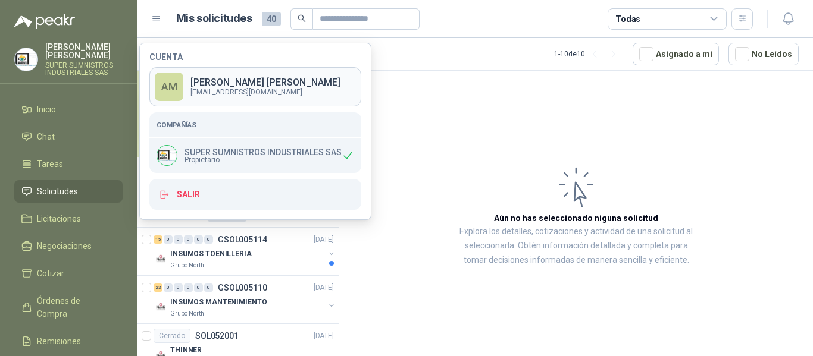
click at [230, 91] on p "[EMAIL_ADDRESS][DOMAIN_NAME]" at bounding box center [265, 92] width 150 height 7
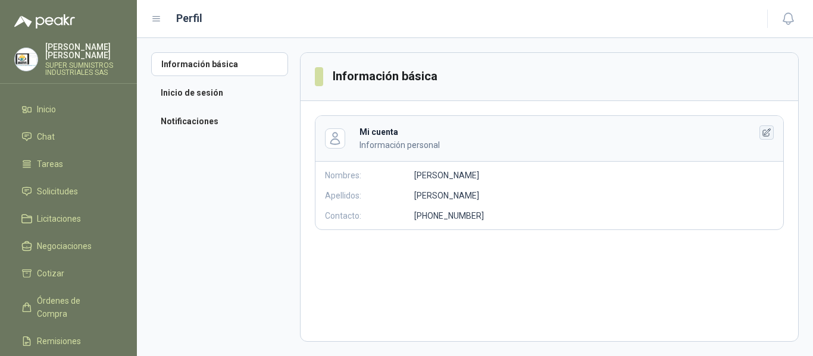
click at [769, 133] on icon "button" at bounding box center [766, 133] width 10 height 10
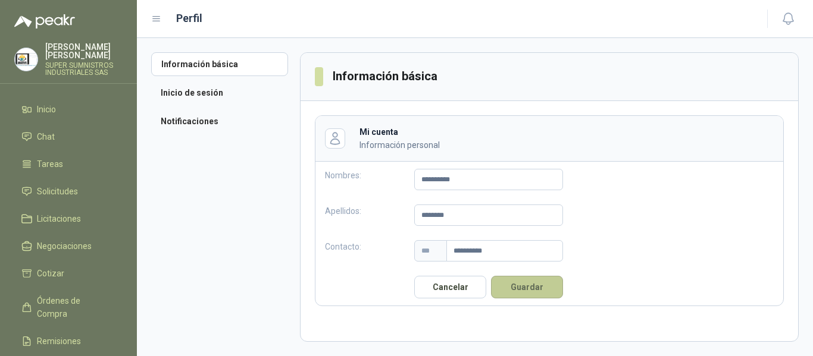
click at [515, 286] on button "Guardar" at bounding box center [527, 287] width 72 height 23
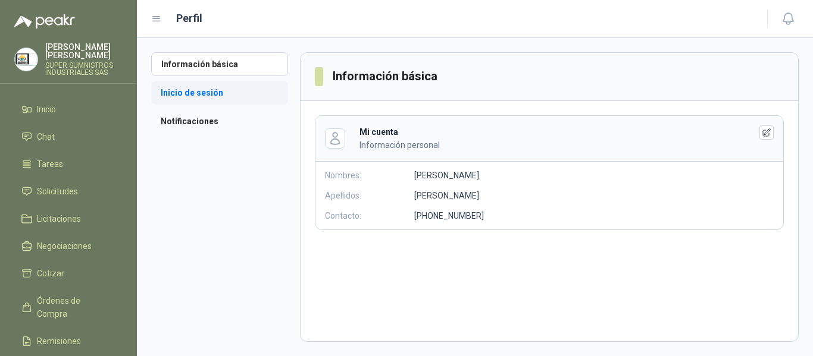
click at [227, 92] on li "Inicio de sesión" at bounding box center [219, 93] width 137 height 24
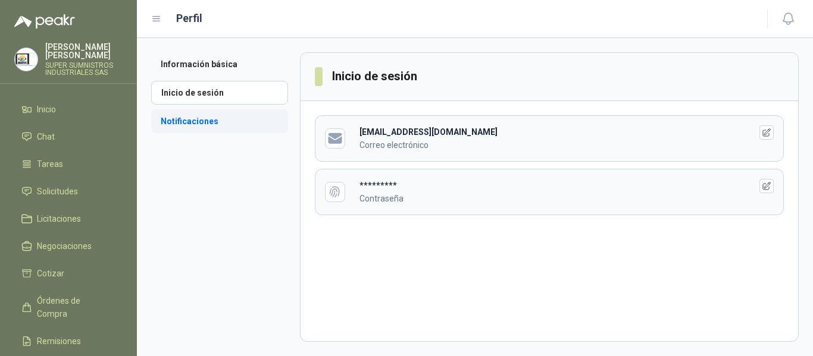
click at [205, 123] on li "Notificaciones" at bounding box center [219, 121] width 137 height 24
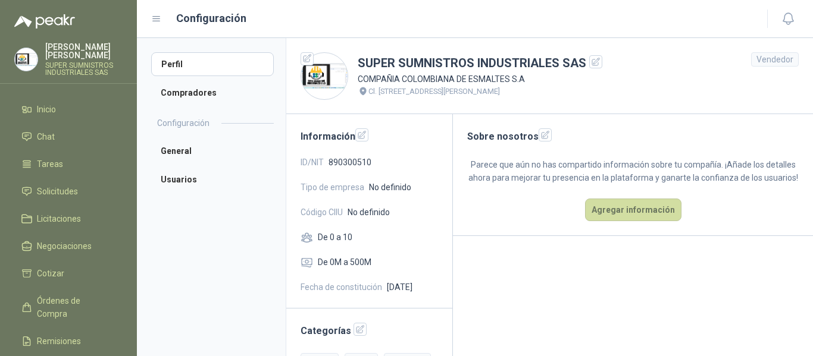
click at [772, 61] on div "Vendedor" at bounding box center [775, 59] width 48 height 14
click at [647, 221] on button "Agregar información" at bounding box center [633, 210] width 96 height 23
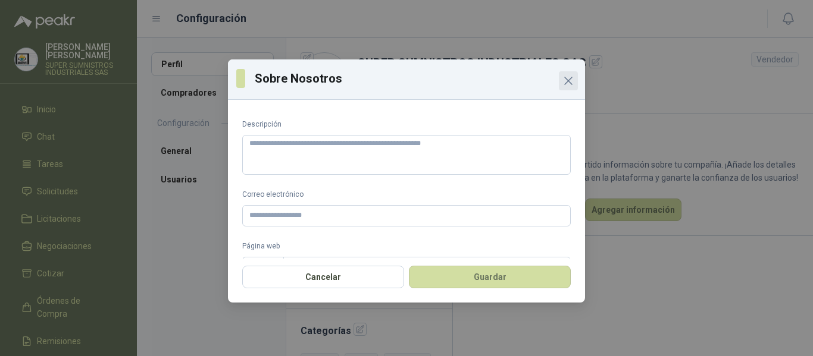
click at [567, 79] on icon "Close" at bounding box center [568, 80] width 7 height 7
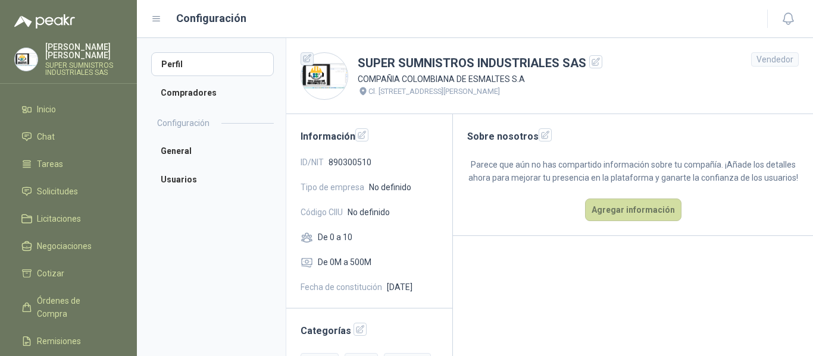
click at [305, 58] on icon "button" at bounding box center [307, 59] width 10 height 10
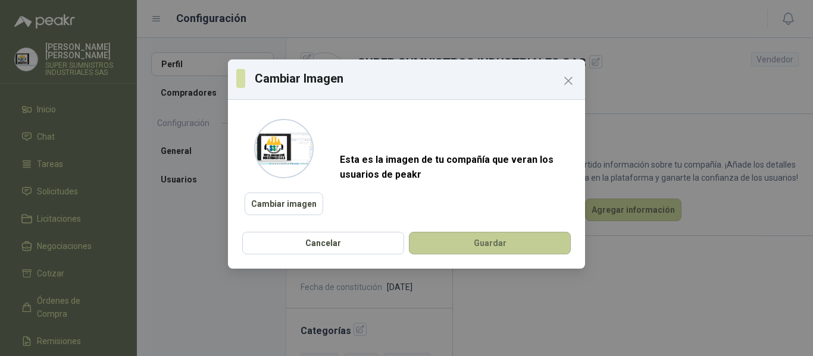
click at [454, 251] on button "Guardar" at bounding box center [490, 243] width 162 height 23
click at [571, 81] on icon "Close" at bounding box center [568, 81] width 14 height 14
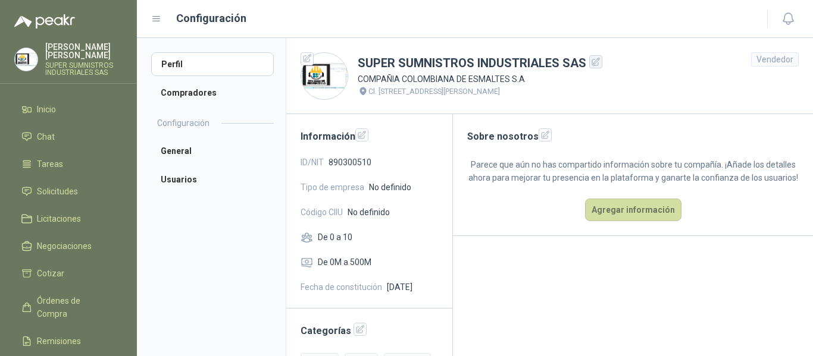
click at [592, 64] on icon "button" at bounding box center [596, 62] width 10 height 10
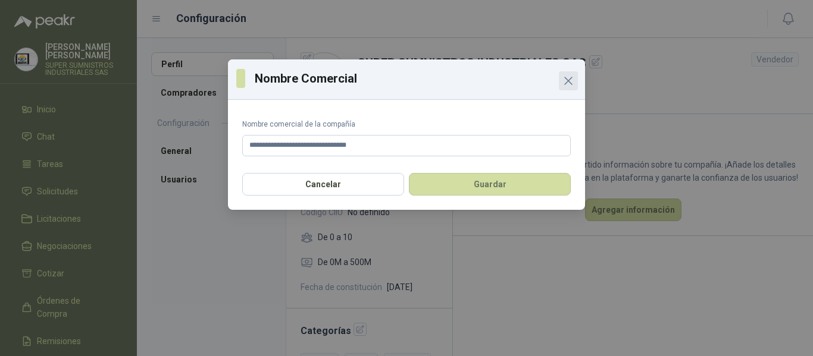
click at [568, 81] on icon "Close" at bounding box center [568, 80] width 7 height 7
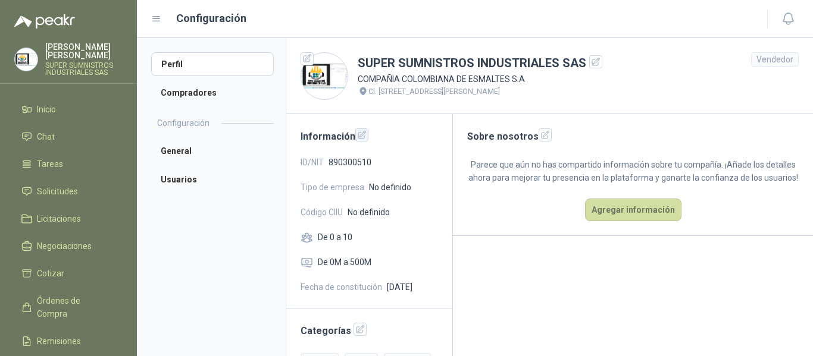
click at [365, 135] on icon "button" at bounding box center [362, 135] width 10 height 10
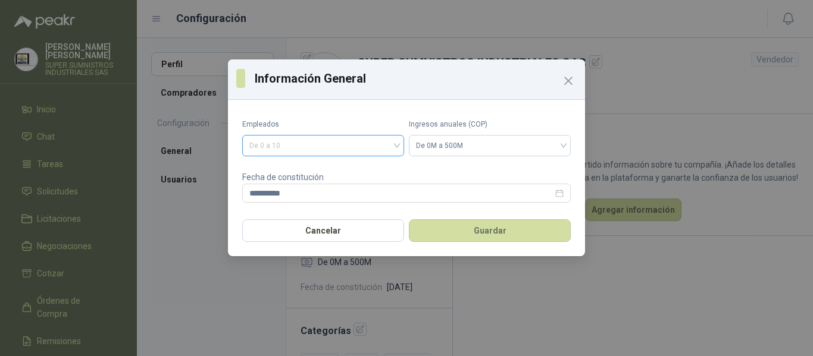
click at [396, 146] on span "De 0 a 10" at bounding box center [323, 146] width 148 height 18
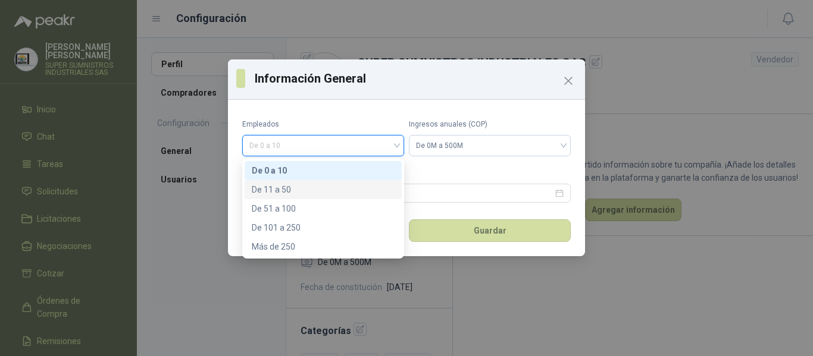
click at [362, 187] on div "De 11 a 50" at bounding box center [323, 189] width 143 height 13
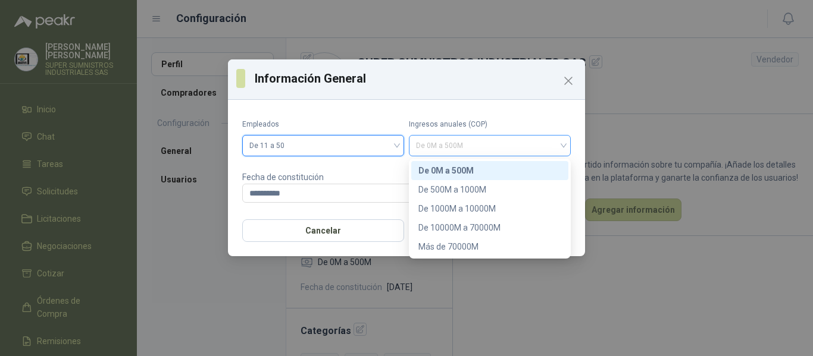
click at [529, 146] on span "De 0M a 500M" at bounding box center [490, 146] width 148 height 18
click at [485, 190] on div "De 500M a 1000M" at bounding box center [489, 189] width 143 height 13
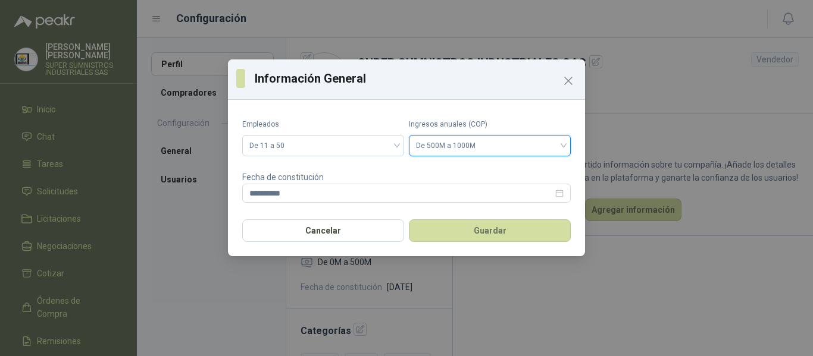
click at [564, 146] on div "De 500M a 1000M" at bounding box center [490, 145] width 162 height 21
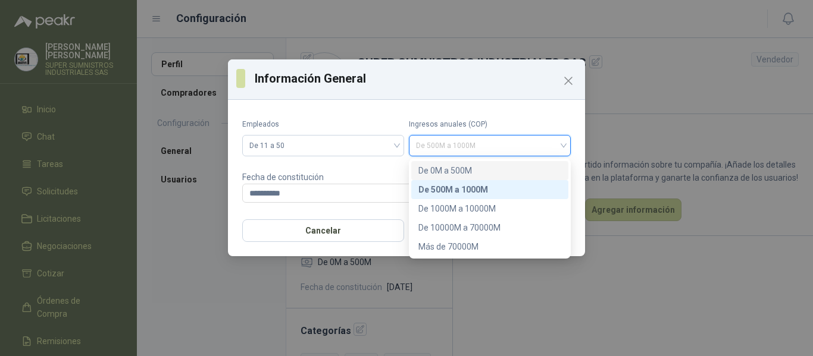
click at [535, 170] on div "De 0M a 500M" at bounding box center [489, 170] width 143 height 13
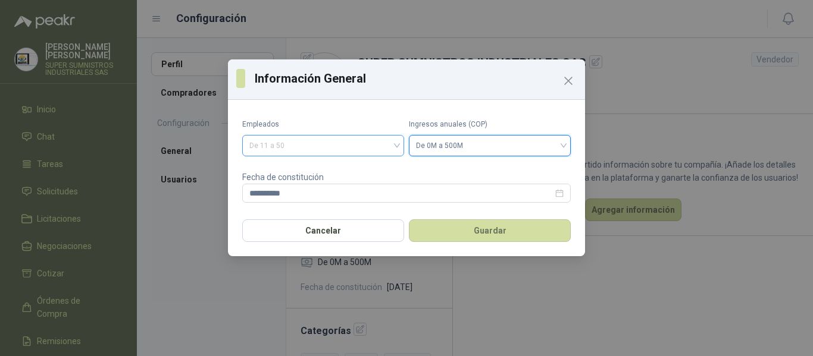
click at [397, 143] on div "De 11 a 50" at bounding box center [323, 145] width 162 height 21
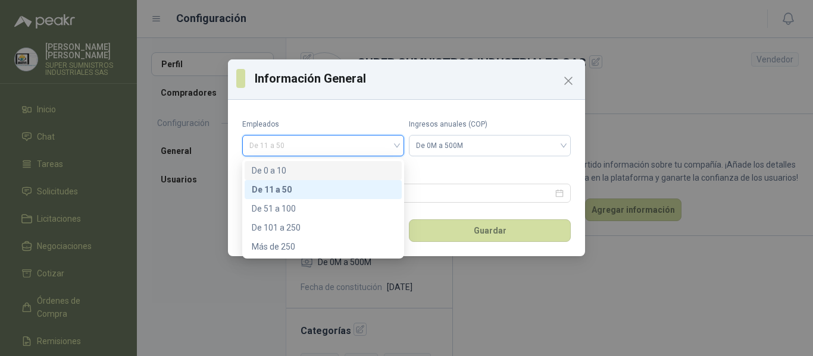
click at [340, 171] on div "De 0 a 10" at bounding box center [323, 170] width 143 height 13
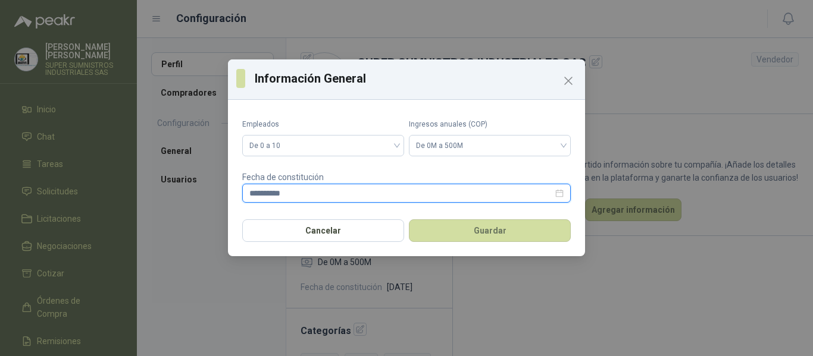
drag, startPoint x: 301, startPoint y: 189, endPoint x: 179, endPoint y: 192, distance: 122.0
click at [179, 192] on div "**********" at bounding box center [406, 178] width 813 height 356
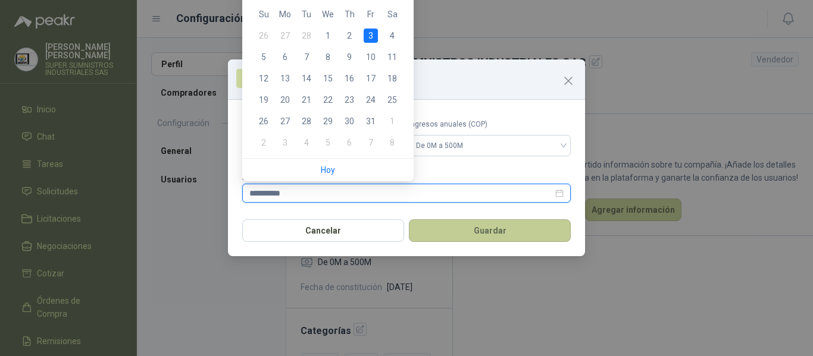
type input "**********"
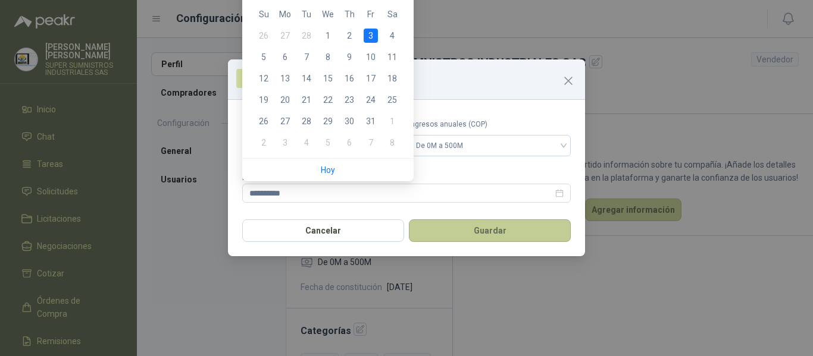
click at [475, 228] on button "Guardar" at bounding box center [490, 231] width 162 height 23
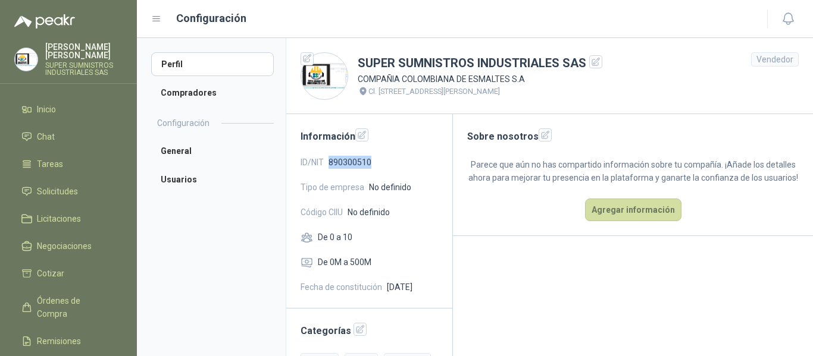
drag, startPoint x: 330, startPoint y: 161, endPoint x: 384, endPoint y: 158, distance: 54.2
click at [384, 158] on div "ID/NIT 890300510" at bounding box center [368, 162] width 137 height 13
click at [363, 136] on icon "button" at bounding box center [362, 135] width 10 height 10
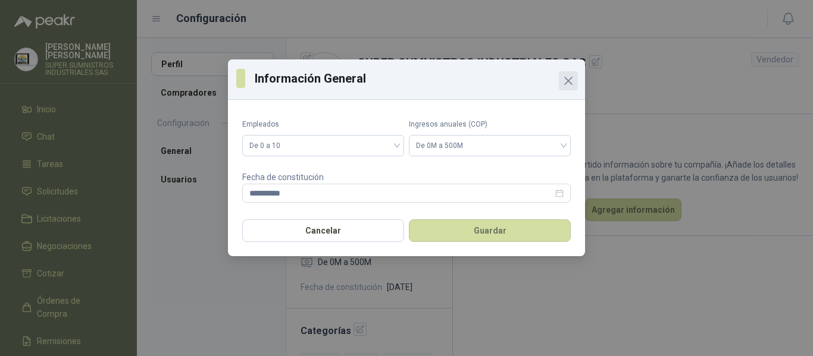
click at [568, 81] on icon "Close" at bounding box center [568, 80] width 7 height 7
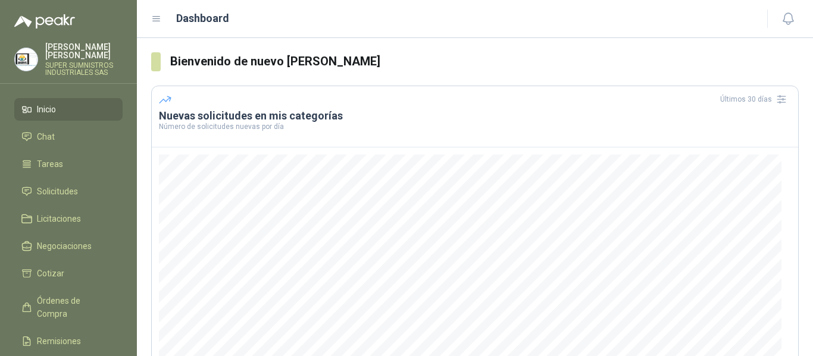
click at [80, 62] on p "SUPER SUMNISTROS INDUSTRIALES SAS" at bounding box center [83, 69] width 77 height 14
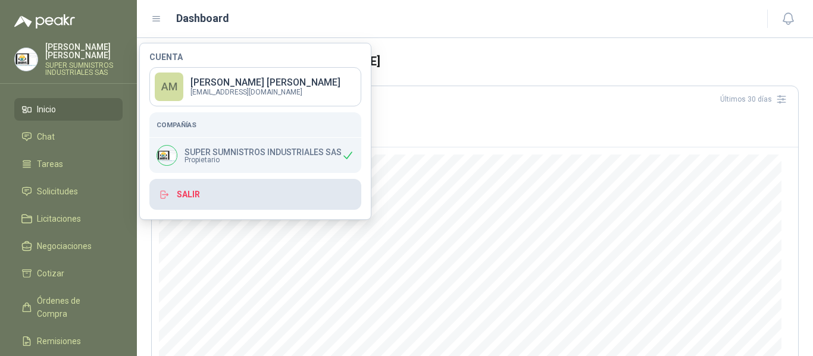
click at [199, 195] on button "Salir" at bounding box center [255, 194] width 212 height 31
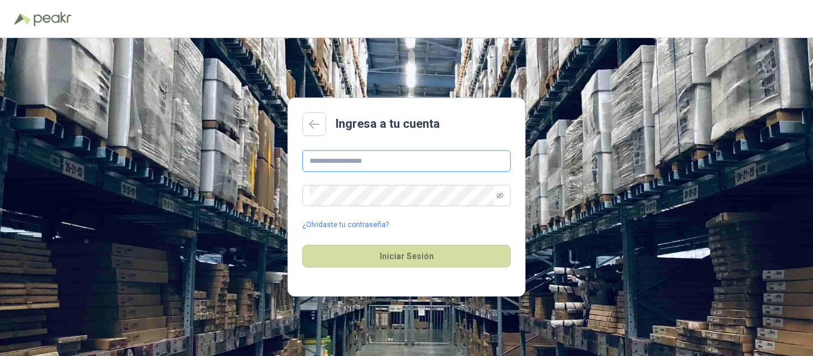
click at [344, 153] on input "text" at bounding box center [406, 161] width 208 height 21
type input "**********"
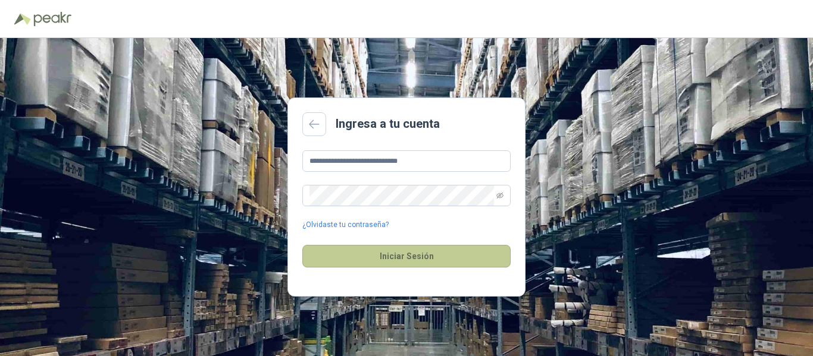
click at [390, 255] on button "Iniciar Sesión" at bounding box center [406, 256] width 208 height 23
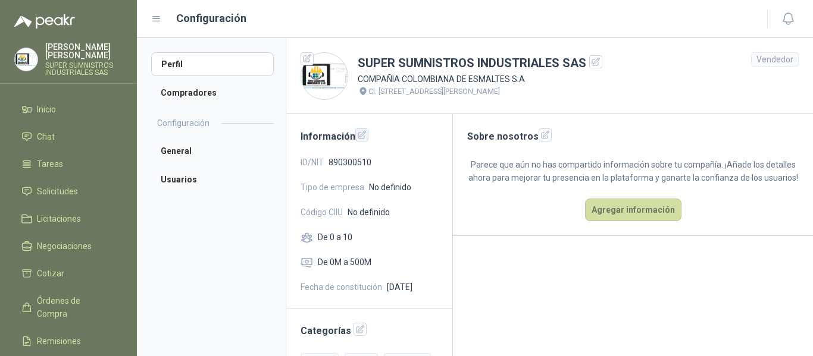
click at [362, 134] on icon "button" at bounding box center [362, 135] width 10 height 10
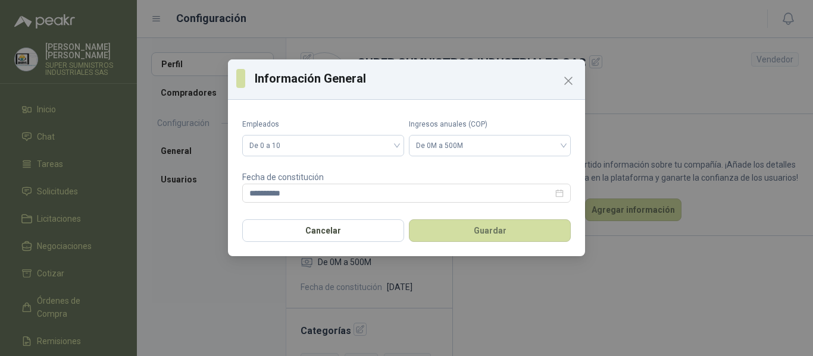
click at [571, 79] on icon "Close" at bounding box center [568, 81] width 14 height 14
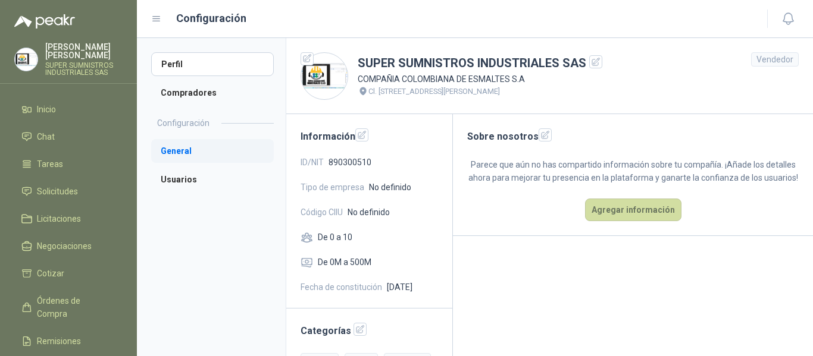
click at [169, 148] on li "General" at bounding box center [212, 151] width 123 height 24
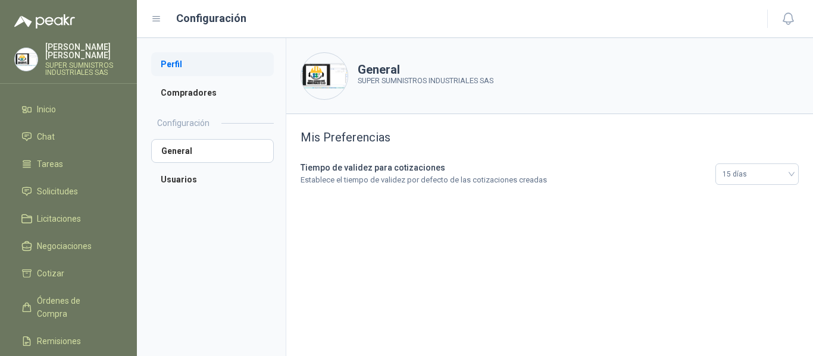
click at [176, 62] on li "Perfil" at bounding box center [212, 64] width 123 height 24
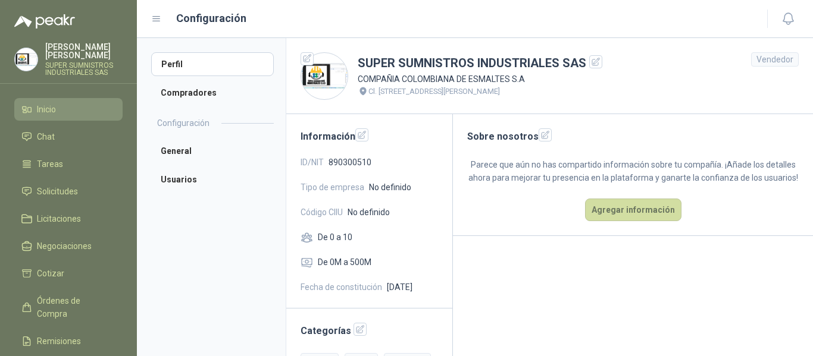
click at [60, 103] on li "Inicio" at bounding box center [68, 109] width 94 height 13
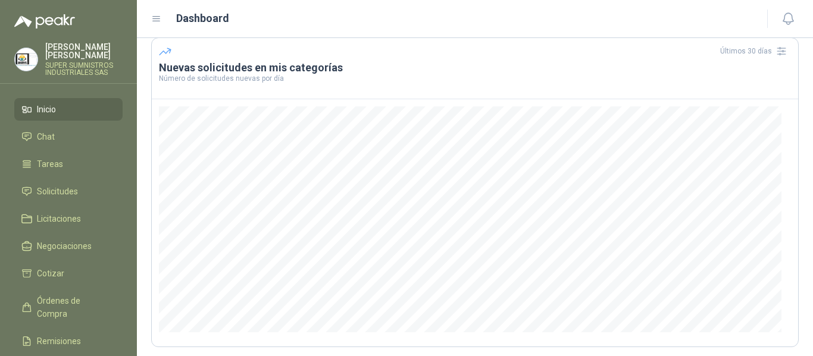
scroll to position [180, 0]
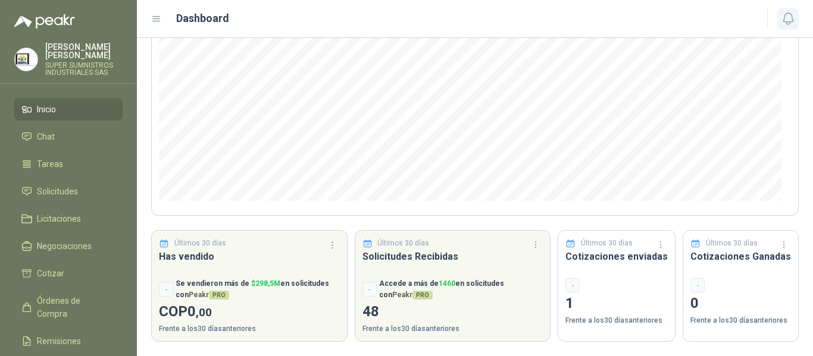
click at [790, 21] on icon "button" at bounding box center [787, 18] width 10 height 11
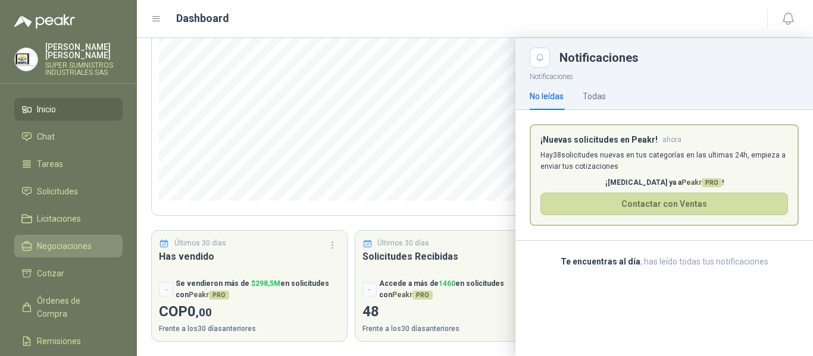
click at [65, 240] on span "Negociaciones" at bounding box center [64, 246] width 55 height 13
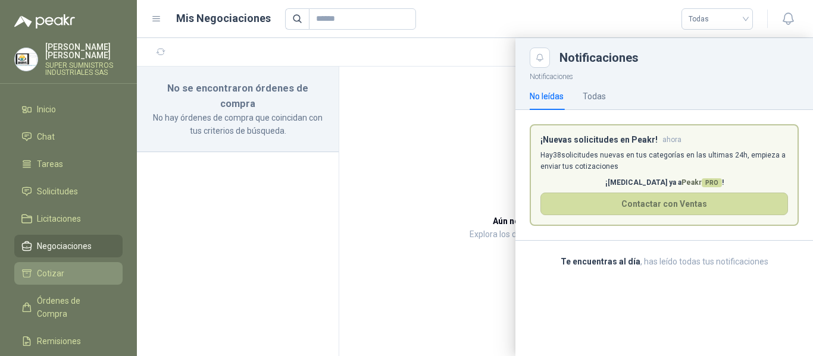
click at [69, 267] on li "Cotizar" at bounding box center [68, 273] width 94 height 13
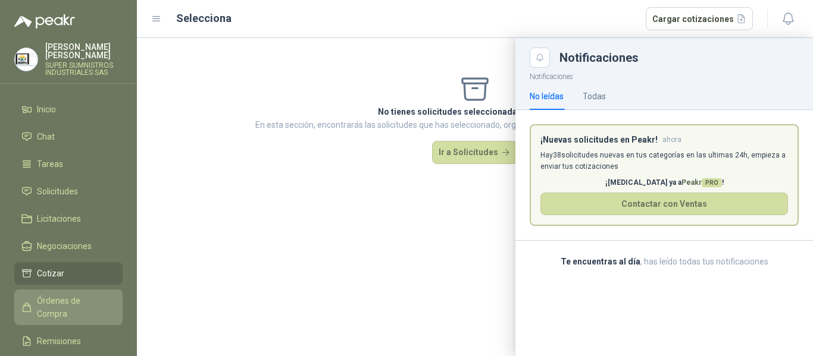
click at [64, 294] on span "Órdenes de Compra" at bounding box center [74, 307] width 74 height 26
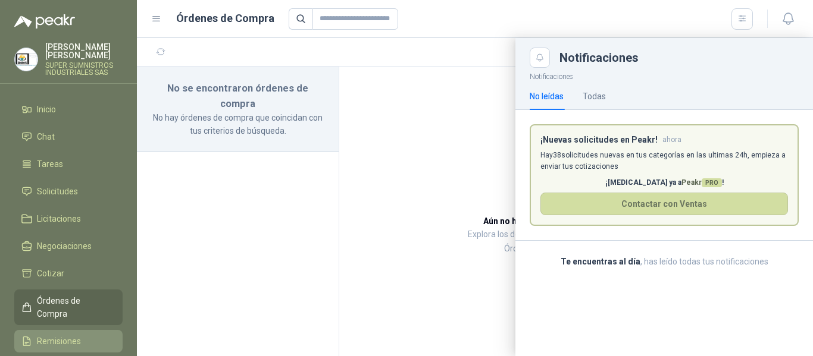
click at [76, 335] on span "Remisiones" at bounding box center [59, 341] width 44 height 13
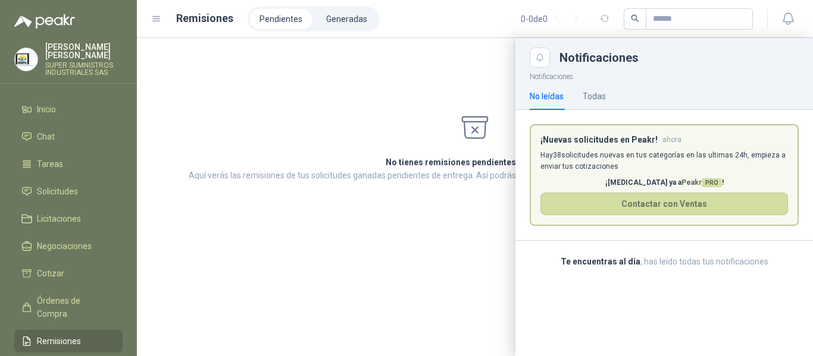
click at [65, 62] on p "SUPER SUMNISTROS INDUSTRIALES SAS" at bounding box center [83, 69] width 77 height 14
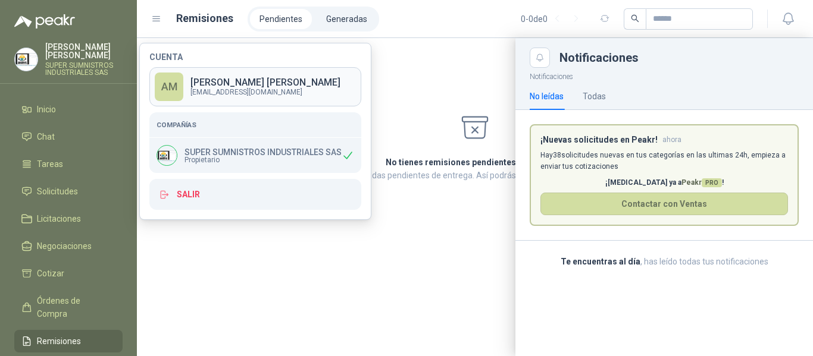
click at [239, 86] on p "Alejandra Martinez" at bounding box center [265, 83] width 150 height 10
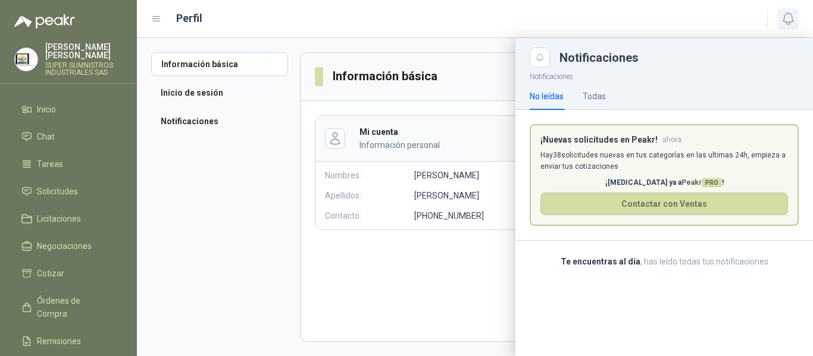
click at [790, 14] on icon "button" at bounding box center [787, 18] width 10 height 11
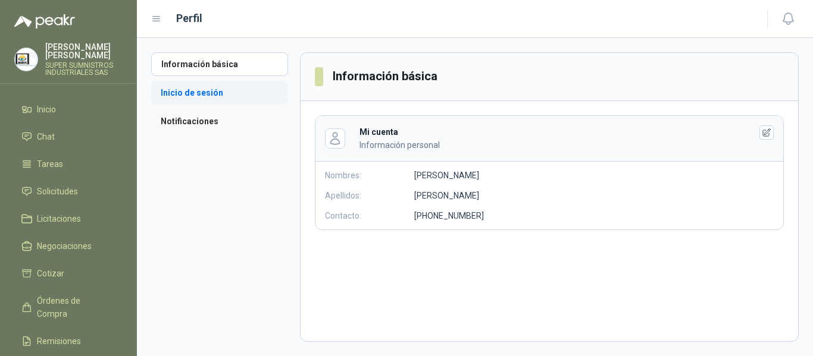
click at [210, 91] on li "Inicio de sesión" at bounding box center [219, 93] width 137 height 24
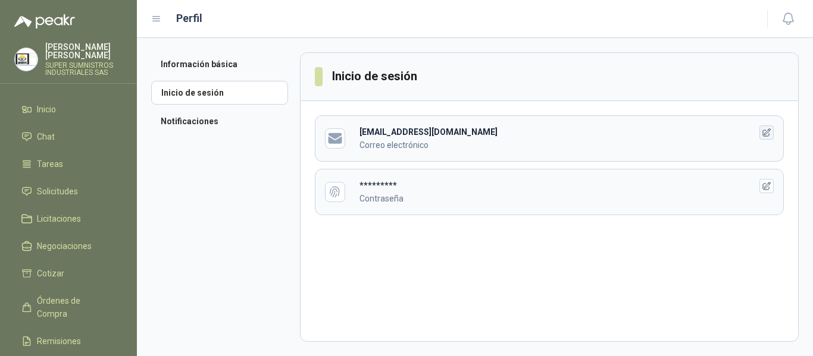
click at [763, 133] on icon "button" at bounding box center [767, 132] width 8 height 8
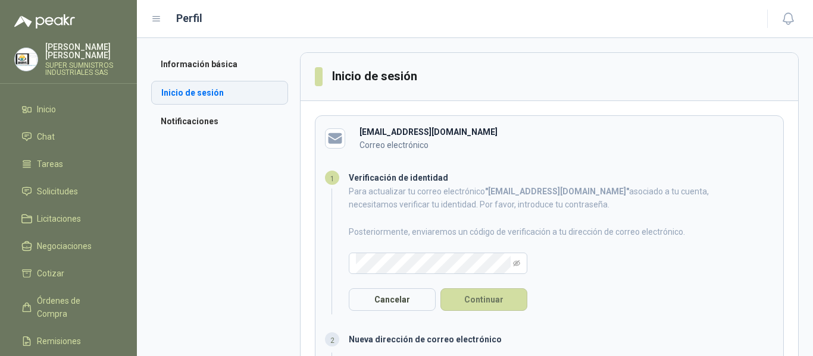
click at [226, 94] on li "Inicio de sesión" at bounding box center [219, 93] width 137 height 24
click at [198, 68] on li "Información básica" at bounding box center [219, 64] width 137 height 24
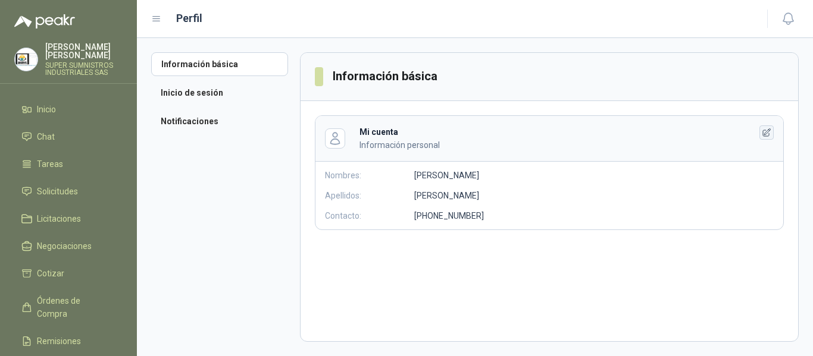
click at [767, 136] on icon "button" at bounding box center [766, 133] width 10 height 10
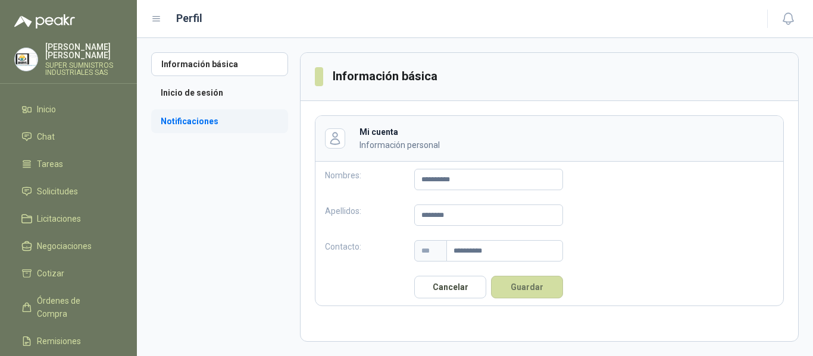
click at [201, 121] on li "Notificaciones" at bounding box center [219, 121] width 137 height 24
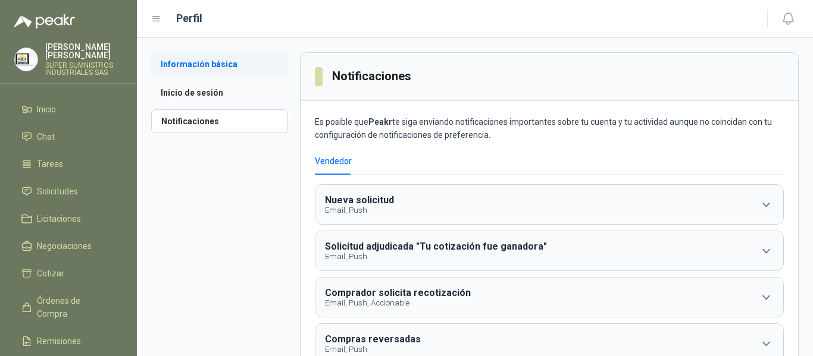
click at [199, 66] on li "Información básica" at bounding box center [219, 64] width 137 height 24
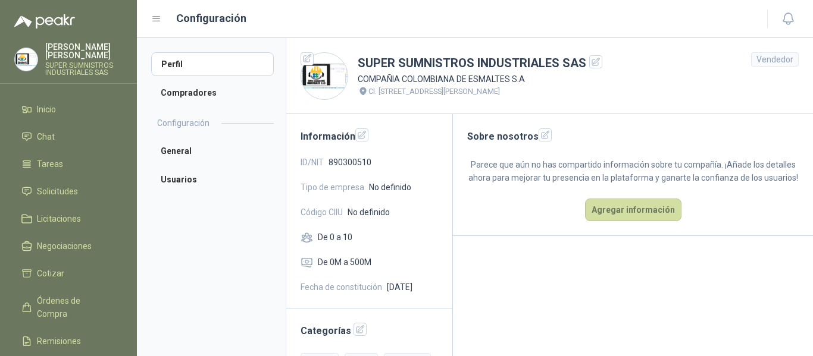
click at [159, 18] on icon at bounding box center [156, 19] width 11 height 11
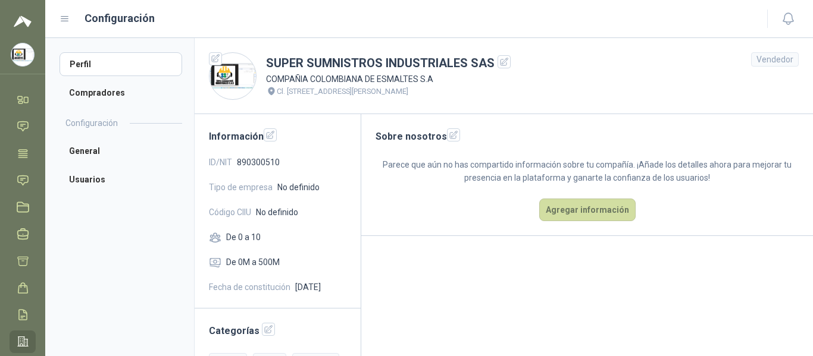
click at [63, 15] on icon at bounding box center [64, 19] width 11 height 11
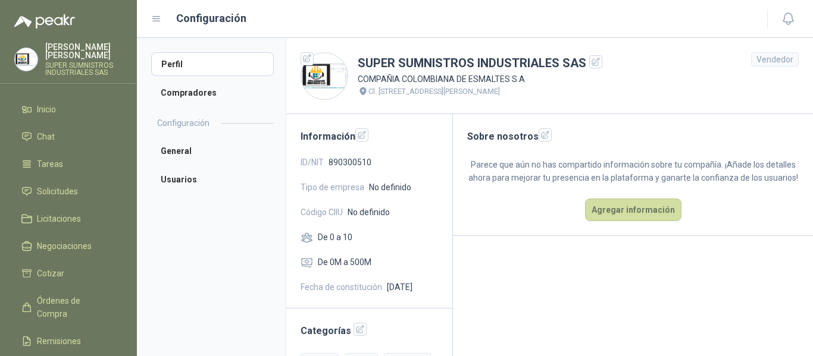
click at [765, 61] on div "Vendedor" at bounding box center [775, 59] width 48 height 14
click at [199, 95] on li "Compradores" at bounding box center [212, 93] width 123 height 24
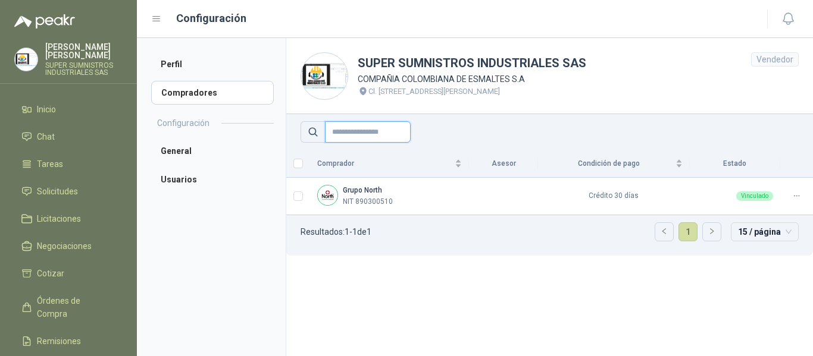
click at [355, 133] on input "text" at bounding box center [368, 131] width 86 height 21
click at [789, 59] on div "Vendedor" at bounding box center [775, 59] width 48 height 14
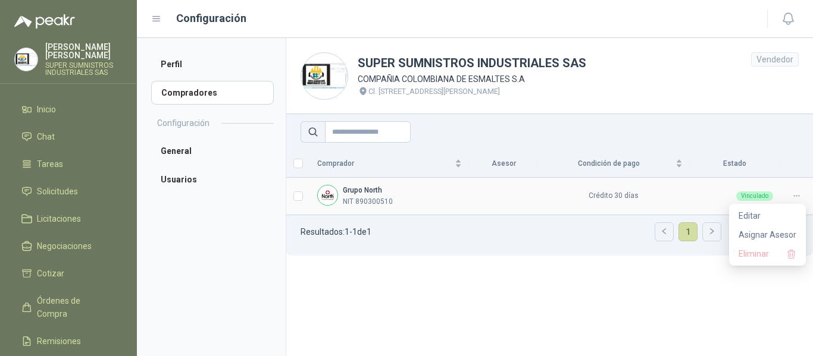
click at [797, 197] on icon at bounding box center [796, 196] width 9 height 9
click at [751, 217] on span "Editar" at bounding box center [767, 215] width 58 height 13
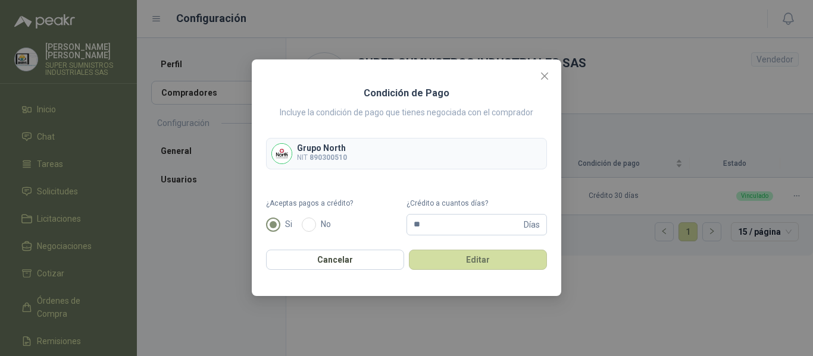
click at [392, 155] on div "Grupo North NIT 890300510" at bounding box center [406, 154] width 281 height 32
click at [544, 76] on icon "close" at bounding box center [544, 76] width 7 height 7
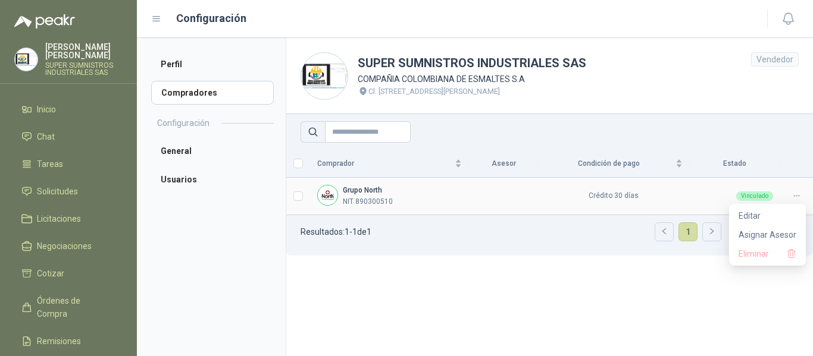
click at [799, 196] on div at bounding box center [796, 195] width 18 height 11
click at [764, 234] on span "Asignar Asesor" at bounding box center [767, 234] width 58 height 13
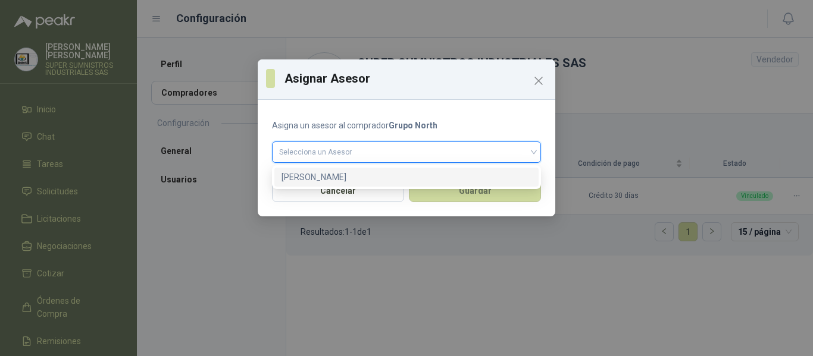
click at [513, 149] on input "search" at bounding box center [406, 151] width 255 height 18
click at [456, 175] on div "[PERSON_NAME]" at bounding box center [406, 177] width 250 height 13
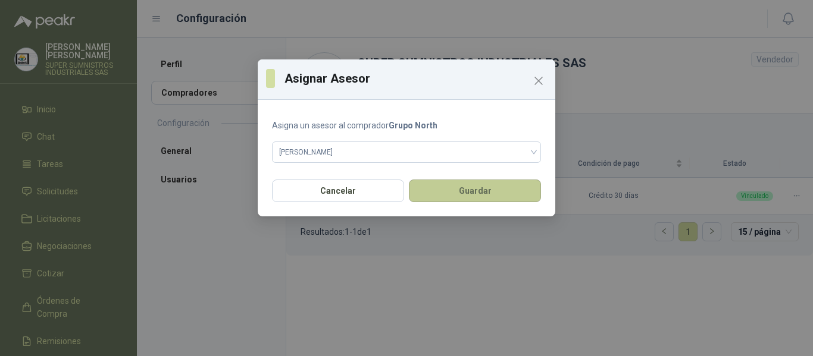
click at [471, 189] on button "Guardar" at bounding box center [475, 191] width 132 height 23
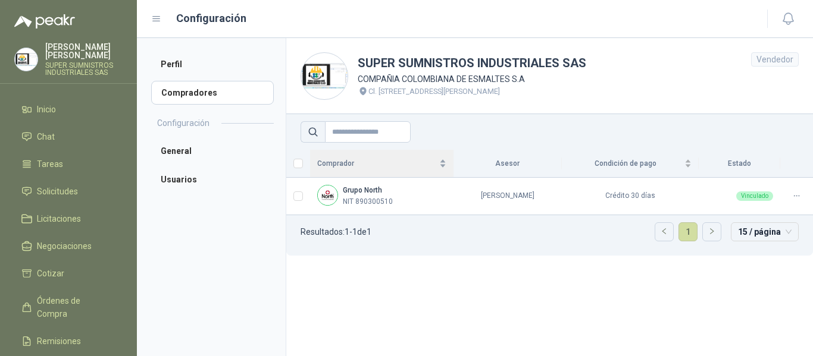
click at [440, 165] on div "Comprador" at bounding box center [381, 164] width 129 height 12
click at [441, 161] on div "Comprador" at bounding box center [381, 164] width 129 height 12
click at [441, 166] on div "Comprador" at bounding box center [381, 164] width 129 height 12
click at [773, 59] on div "Vendedor" at bounding box center [775, 59] width 48 height 14
click at [173, 66] on li "Perfil" at bounding box center [212, 64] width 123 height 24
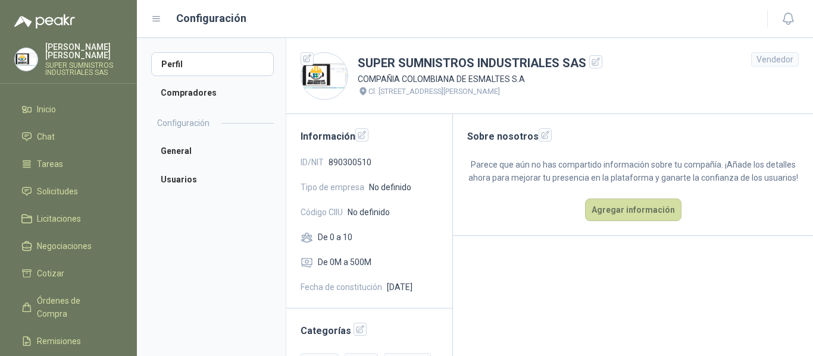
click at [770, 58] on div "Vendedor" at bounding box center [775, 59] width 48 height 14
click at [192, 175] on li "Usuarios" at bounding box center [212, 180] width 123 height 24
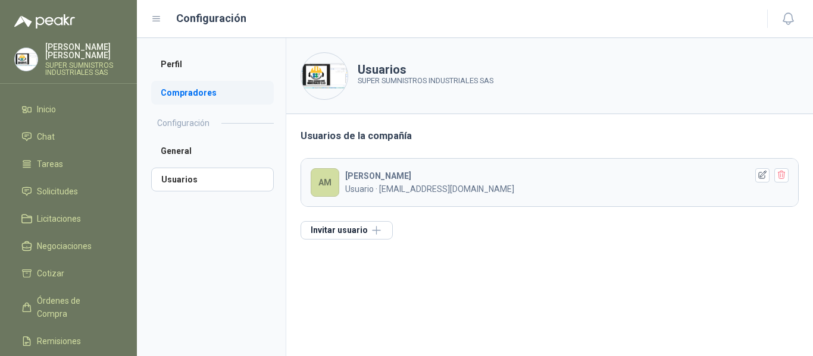
click at [190, 93] on li "Compradores" at bounding box center [212, 93] width 123 height 24
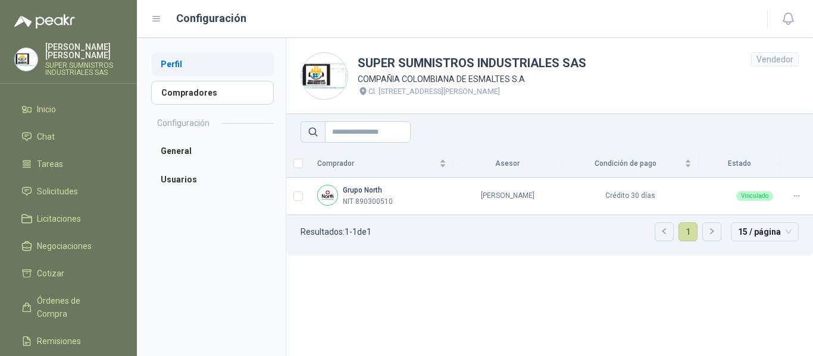
click at [185, 61] on li "Perfil" at bounding box center [212, 64] width 123 height 24
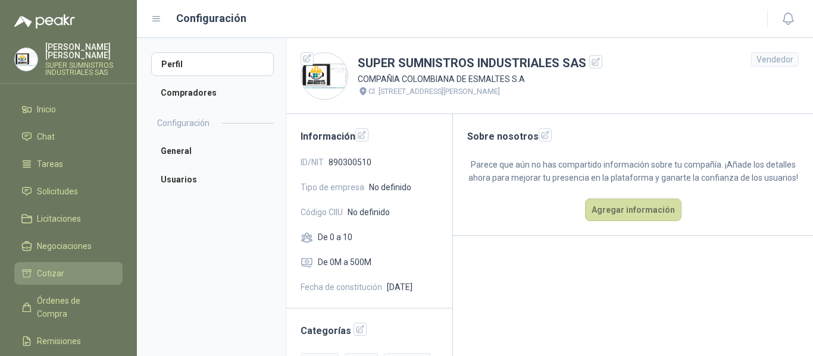
click at [52, 267] on span "Cotizar" at bounding box center [50, 273] width 27 height 13
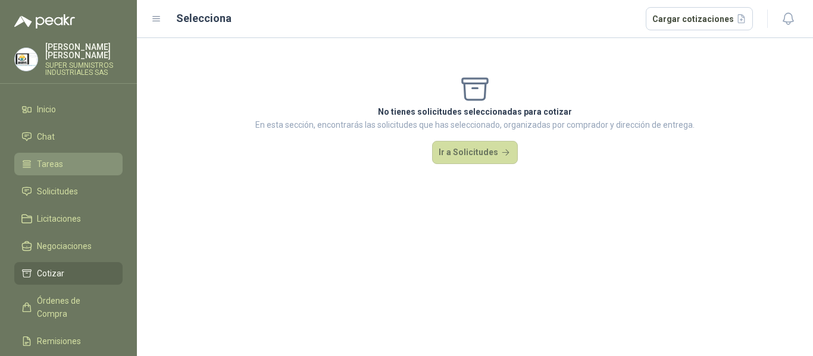
click at [33, 158] on li "Tareas" at bounding box center [68, 164] width 94 height 13
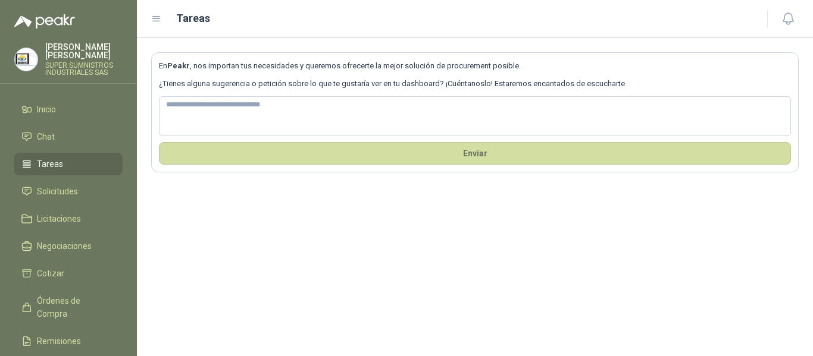
click at [60, 62] on p "SUPER SUMNISTROS INDUSTRIALES SAS" at bounding box center [83, 69] width 77 height 14
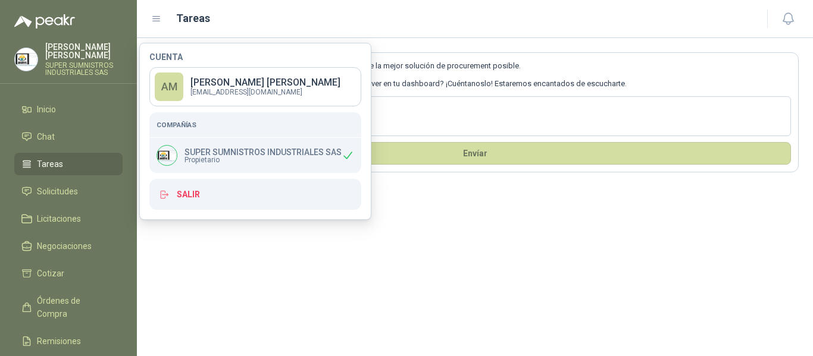
click at [280, 124] on h5 "Compañías" at bounding box center [254, 125] width 197 height 11
click at [231, 84] on p "Alejandra Martinez" at bounding box center [265, 83] width 150 height 10
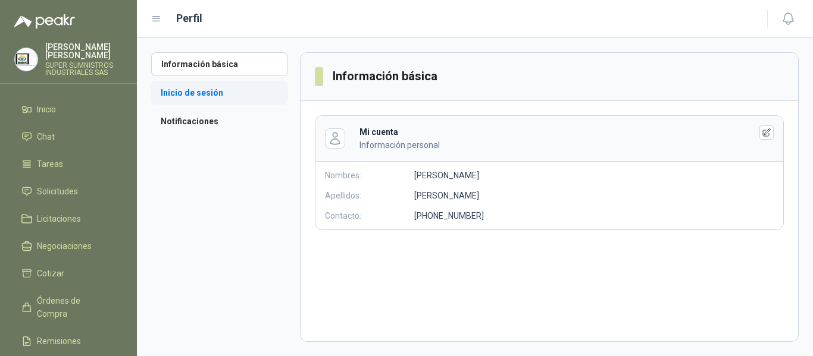
click at [233, 91] on li "Inicio de sesión" at bounding box center [219, 93] width 137 height 24
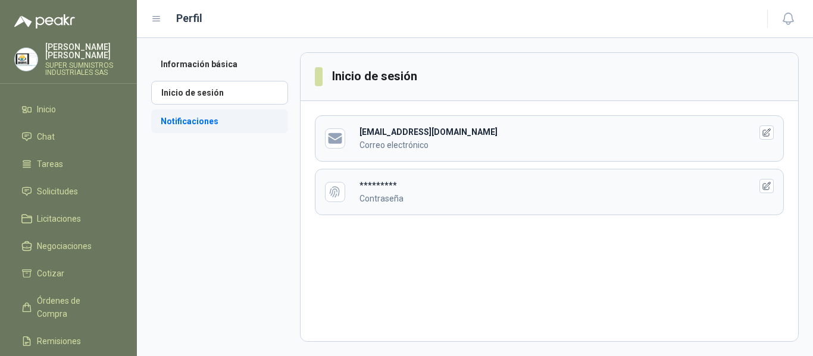
click at [230, 124] on li "Notificaciones" at bounding box center [219, 121] width 137 height 24
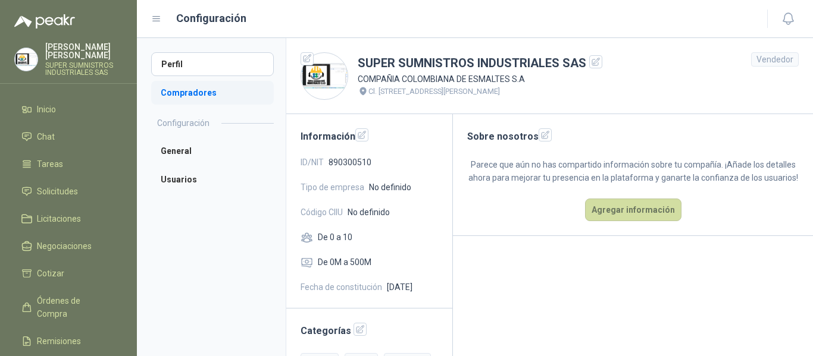
click at [181, 86] on li "Compradores" at bounding box center [212, 93] width 123 height 24
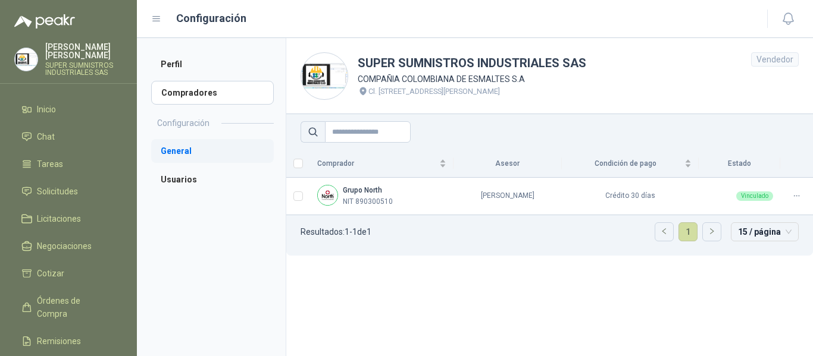
click at [186, 151] on li "General" at bounding box center [212, 151] width 123 height 24
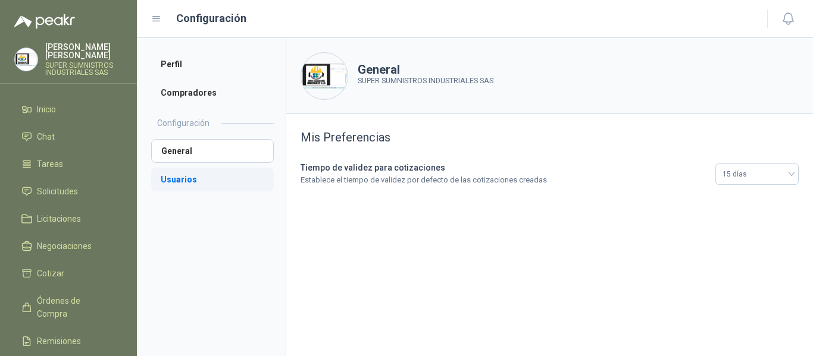
click at [187, 176] on li "Usuarios" at bounding box center [212, 180] width 123 height 24
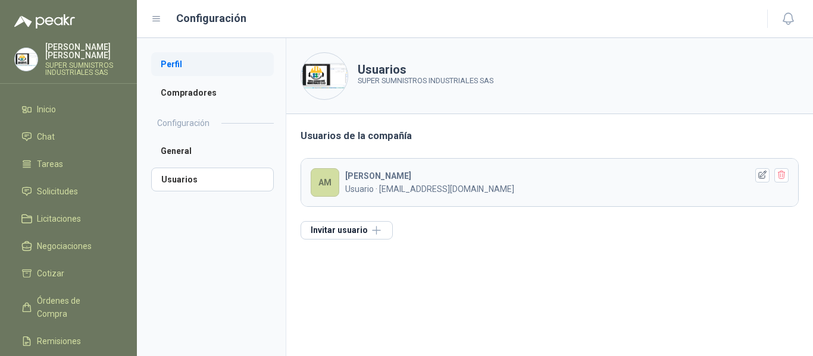
click at [180, 61] on li "Perfil" at bounding box center [212, 64] width 123 height 24
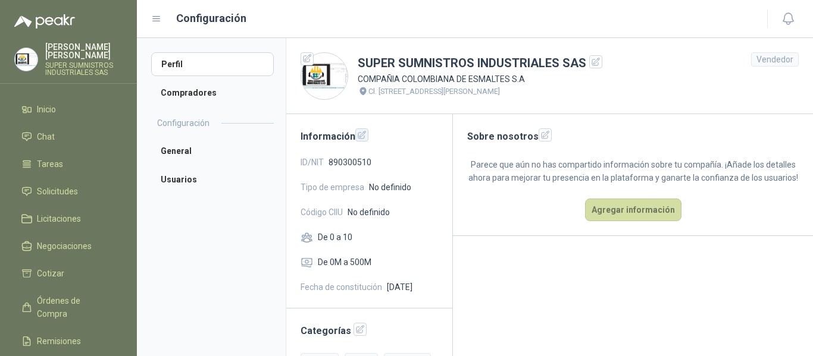
click at [362, 132] on icon "button" at bounding box center [362, 135] width 10 height 10
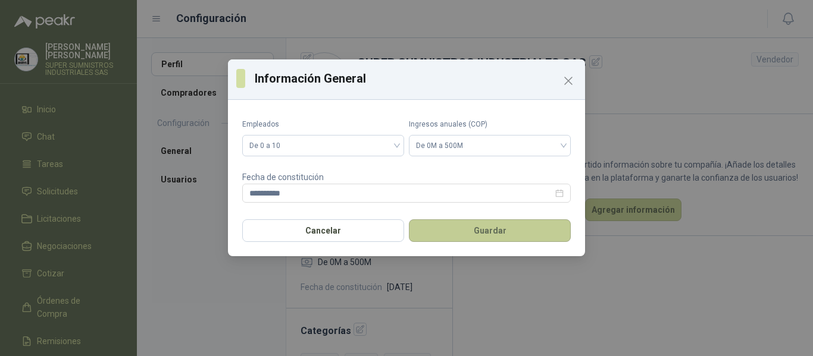
click at [452, 233] on button "Guardar" at bounding box center [490, 231] width 162 height 23
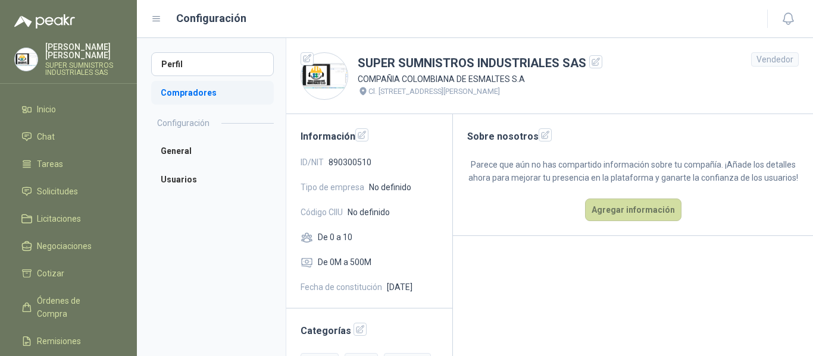
click at [200, 94] on li "Compradores" at bounding box center [212, 93] width 123 height 24
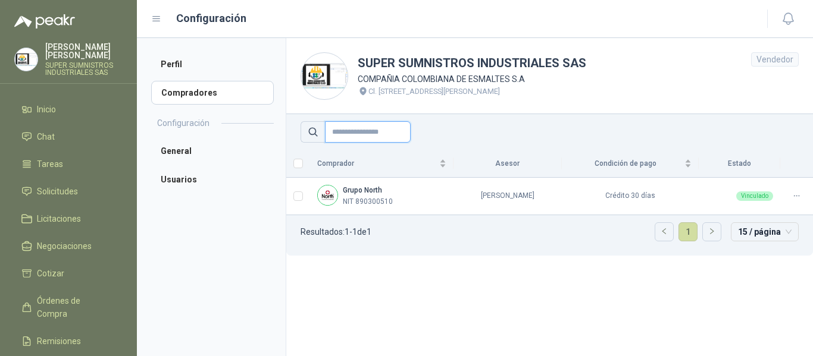
click at [387, 134] on input "text" at bounding box center [368, 131] width 86 height 21
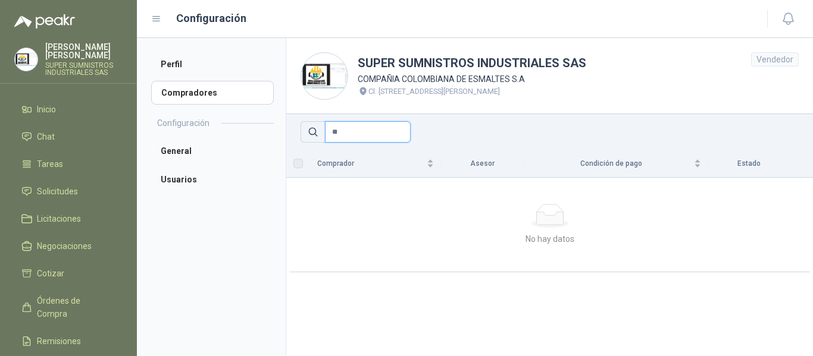
type input "*"
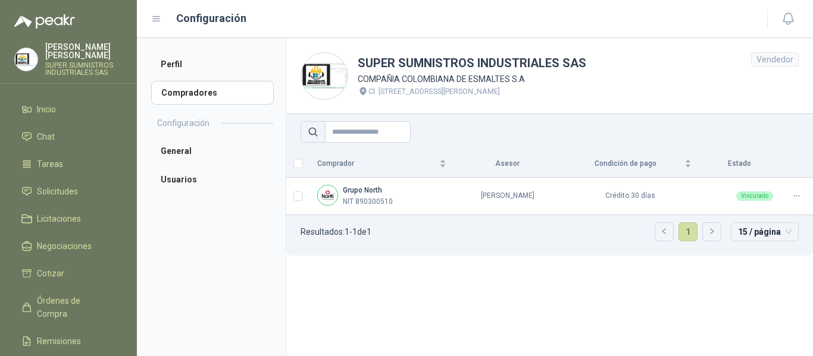
click at [29, 58] on img at bounding box center [26, 59] width 23 height 23
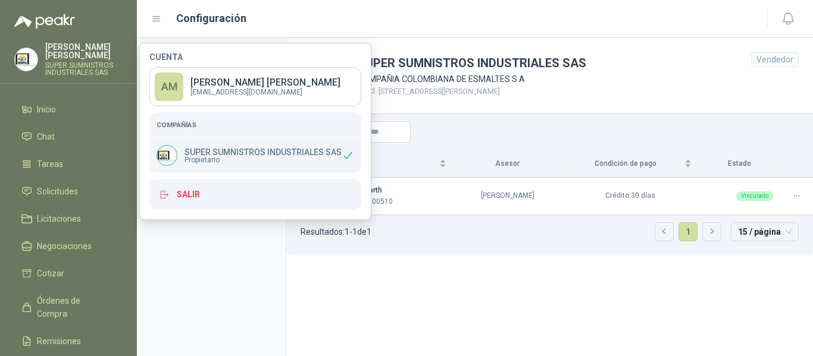
click at [183, 124] on h5 "Compañías" at bounding box center [254, 125] width 197 height 11
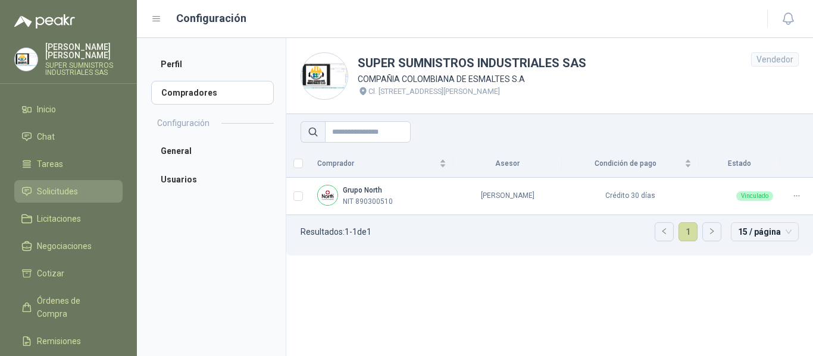
click at [47, 185] on span "Solicitudes" at bounding box center [57, 191] width 41 height 13
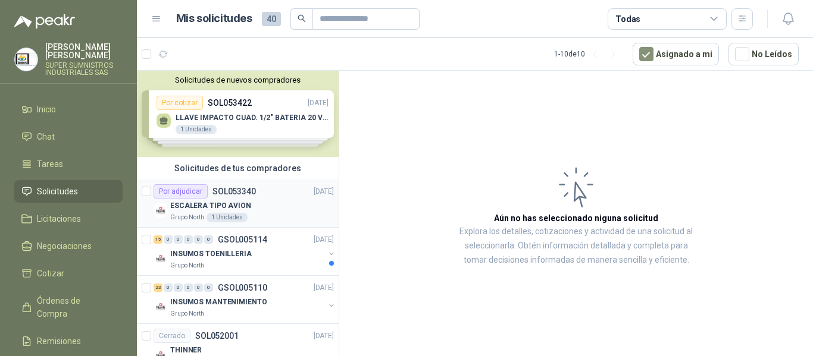
click at [278, 204] on div "ESCALERA TIPO AVION" at bounding box center [252, 206] width 164 height 14
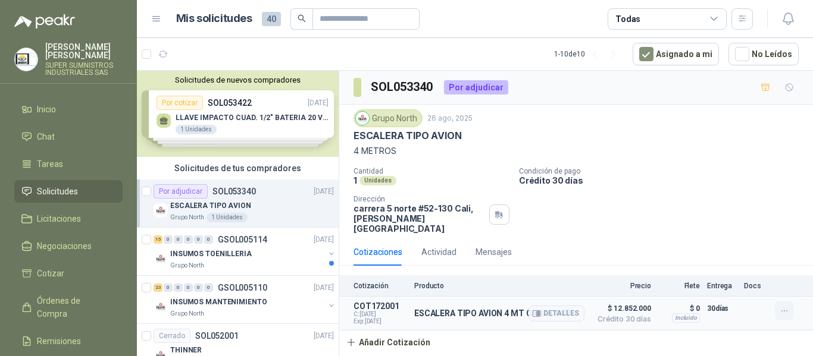
click at [789, 302] on button "button" at bounding box center [784, 311] width 19 height 19
click at [760, 180] on p "Crédito 30 días" at bounding box center [663, 180] width 289 height 10
click at [563, 306] on button "Detalles" at bounding box center [556, 314] width 56 height 16
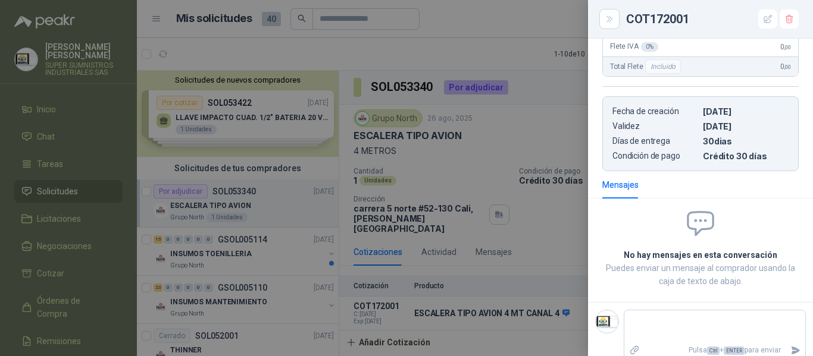
scroll to position [334, 0]
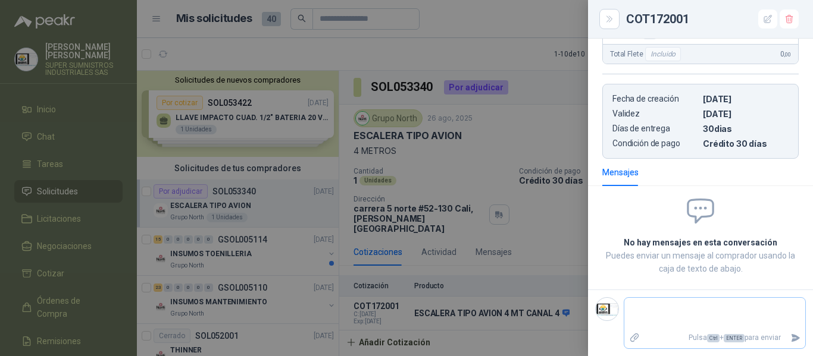
click at [634, 336] on icon "Adjuntar archivos" at bounding box center [634, 338] width 8 height 8
click at [0, 0] on input "file" at bounding box center [0, 0] width 0 height 0
click at [703, 321] on textarea at bounding box center [714, 313] width 181 height 27
click at [77, 55] on div at bounding box center [406, 178] width 813 height 356
